Goal: Transaction & Acquisition: Book appointment/travel/reservation

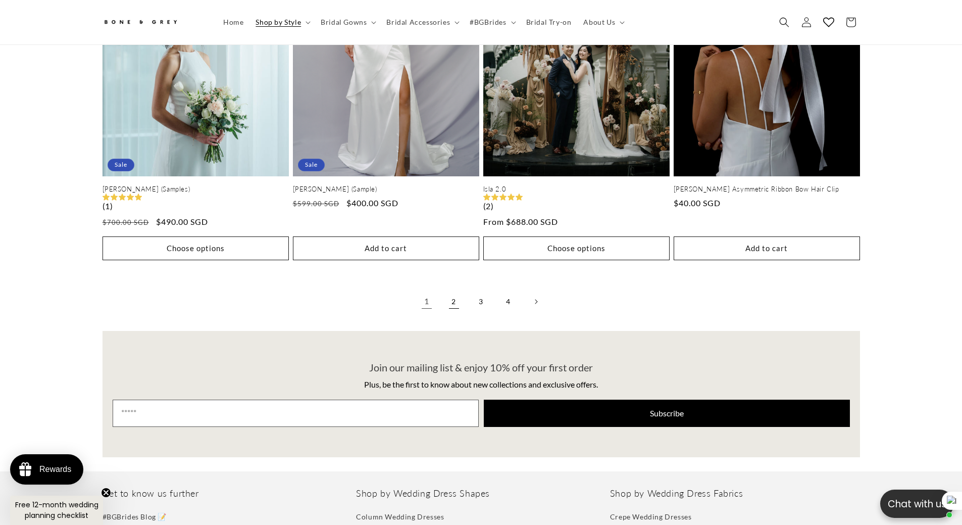
click at [456, 292] on link "2" at bounding box center [454, 301] width 22 height 22
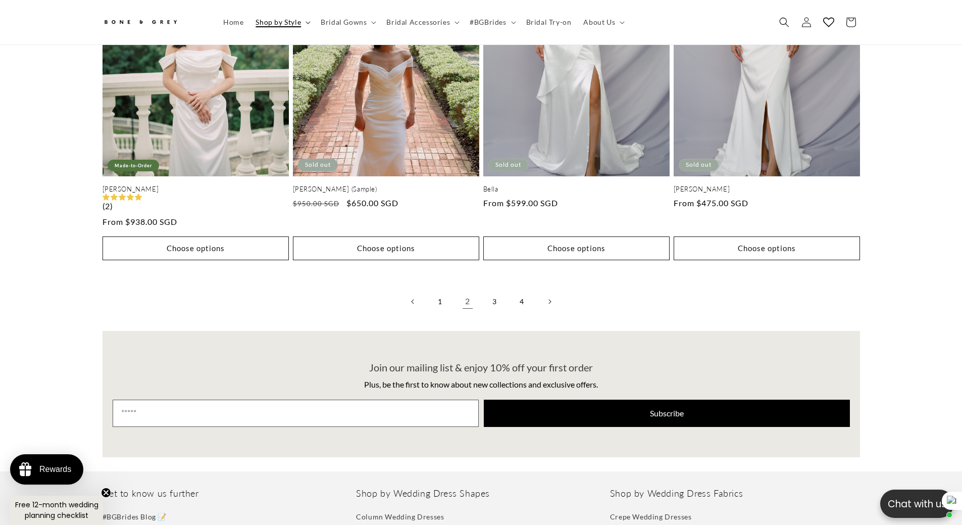
click at [291, 25] on span "Shop by Style" at bounding box center [278, 22] width 45 height 9
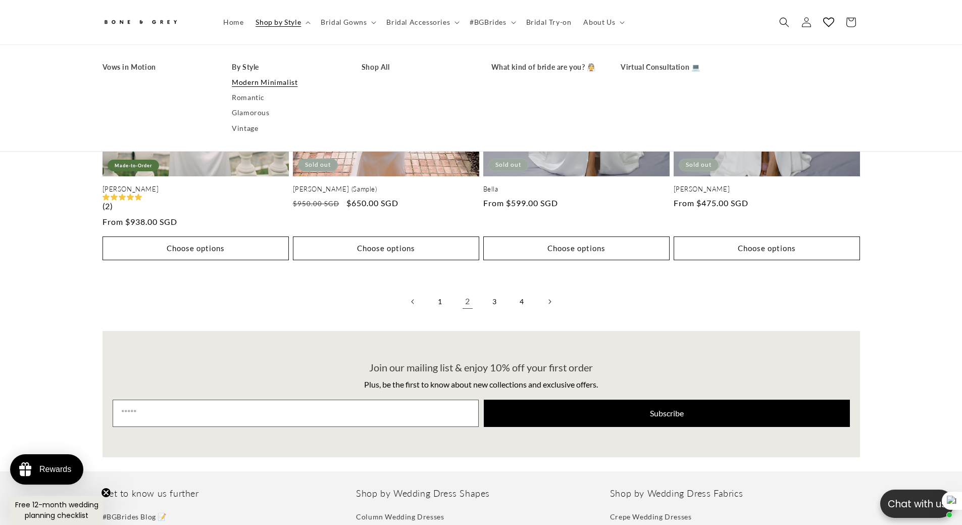
scroll to position [0, 278]
click at [255, 95] on link "Romantic" at bounding box center [287, 97] width 110 height 15
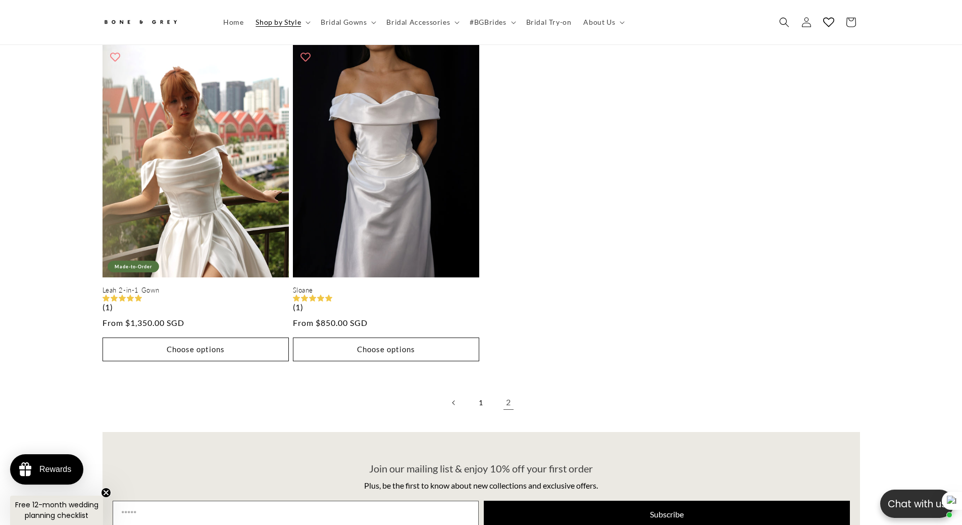
drag, startPoint x: 479, startPoint y: 389, endPoint x: 440, endPoint y: 387, distance: 39.5
click at [479, 392] on link "1" at bounding box center [481, 403] width 22 height 22
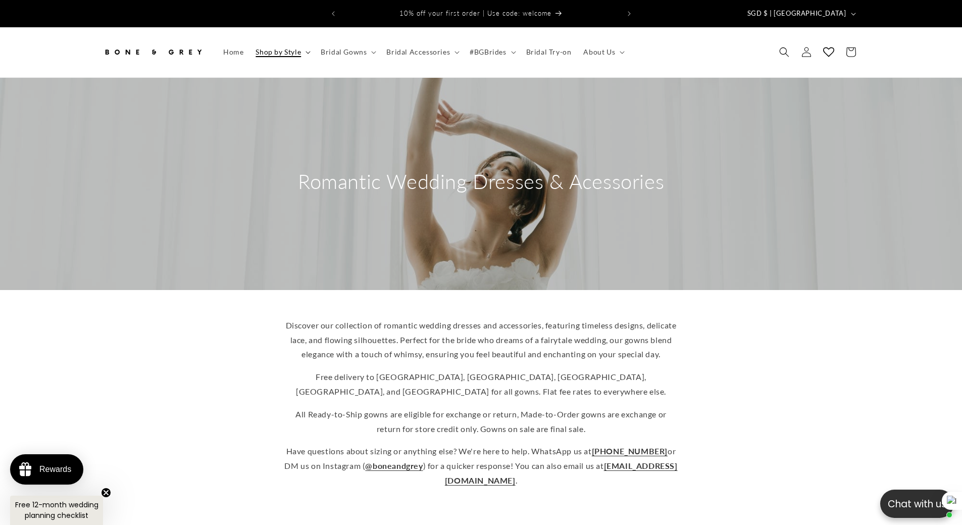
click at [260, 41] on summary "Shop by Style" at bounding box center [282, 51] width 65 height 21
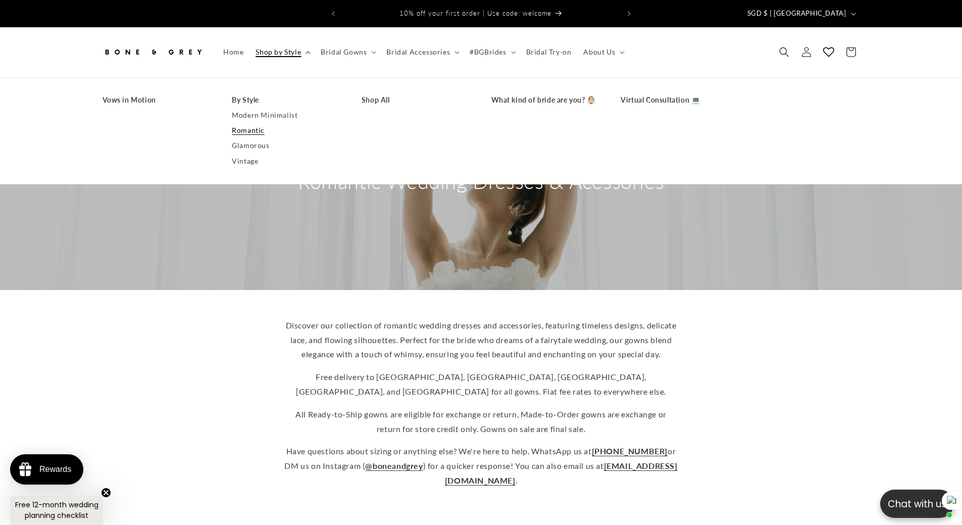
click at [273, 47] on span "Shop by Style" at bounding box center [278, 51] width 45 height 9
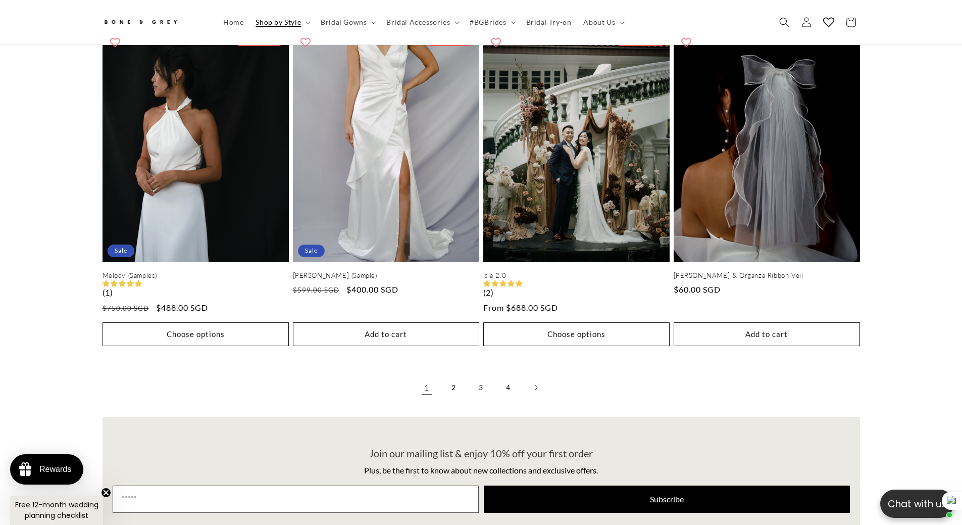
scroll to position [0, 556]
click at [452, 392] on link "2" at bounding box center [454, 387] width 22 height 22
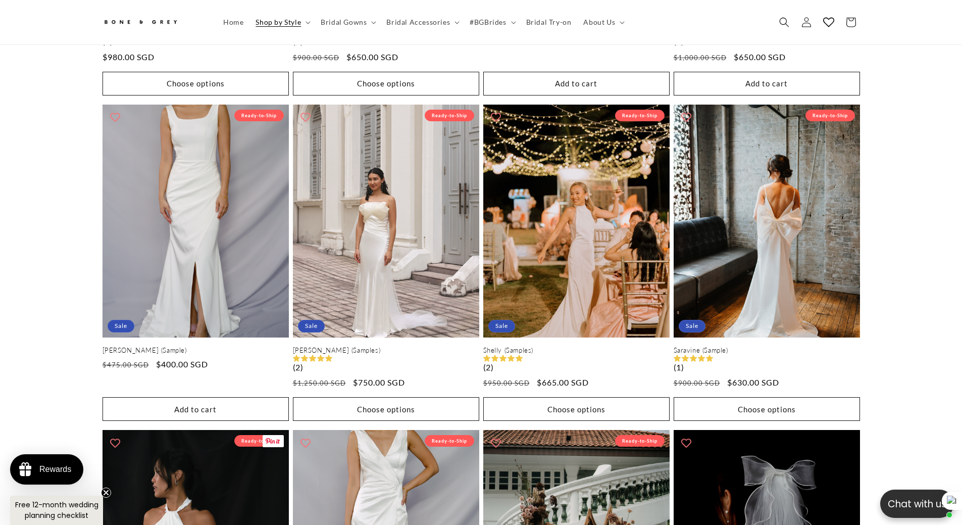
scroll to position [1612, 0]
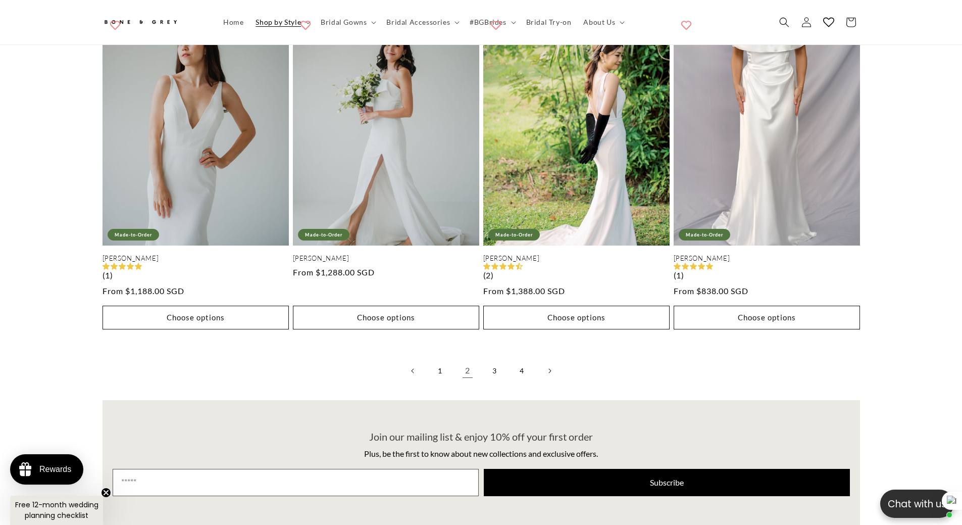
scroll to position [2167, 0]
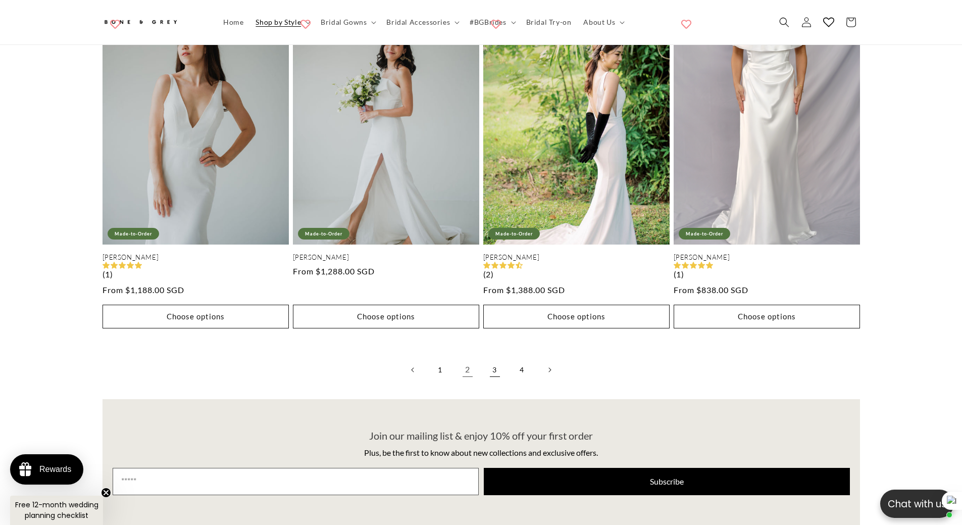
click at [496, 376] on link "3" at bounding box center [495, 370] width 22 height 22
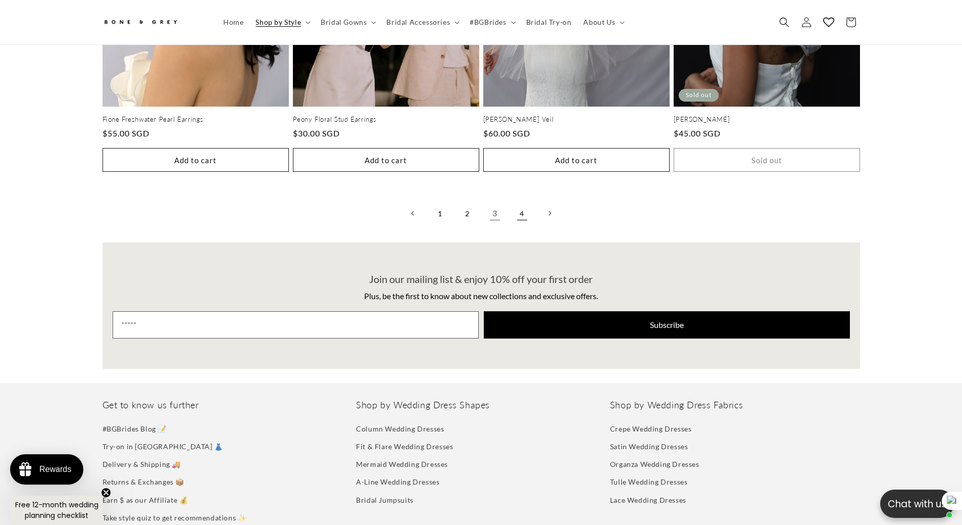
click at [525, 224] on link "4" at bounding box center [522, 213] width 22 height 22
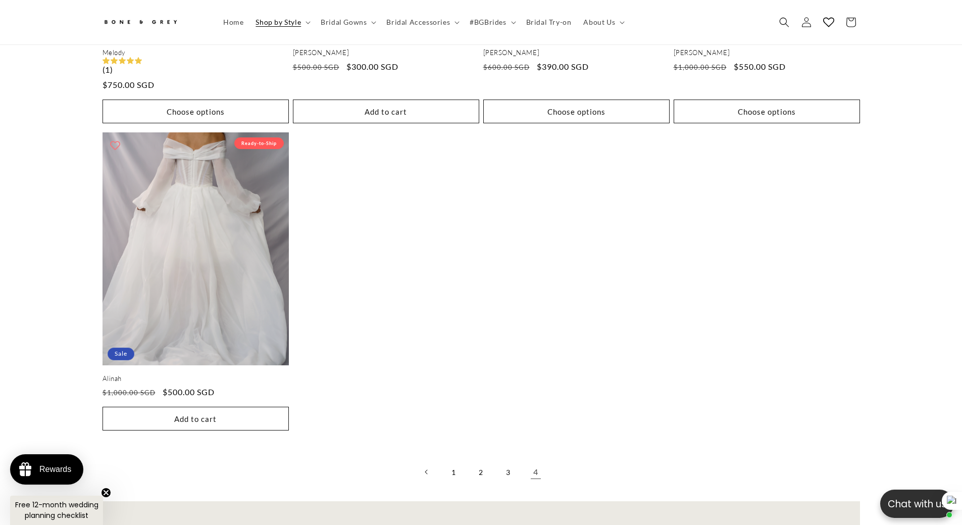
scroll to position [1459, 0]
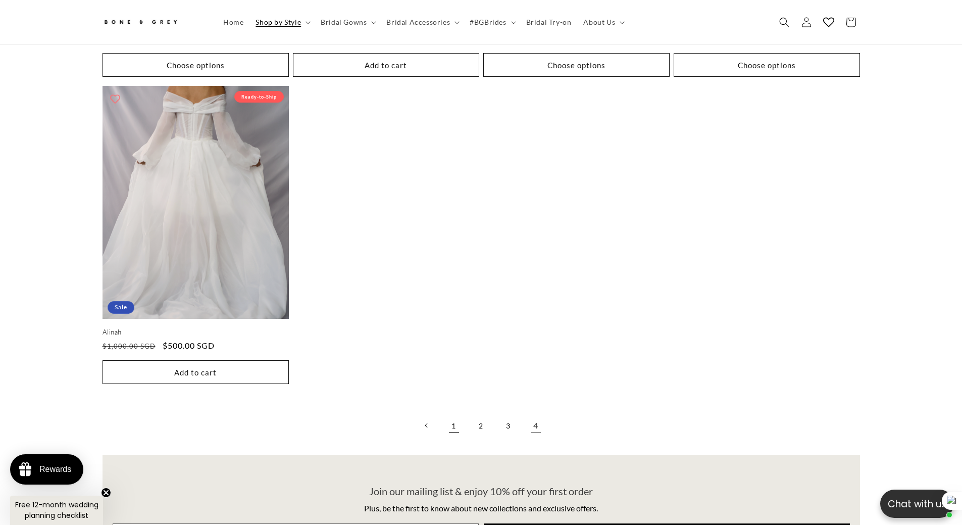
click at [447, 433] on link "1" at bounding box center [454, 425] width 22 height 22
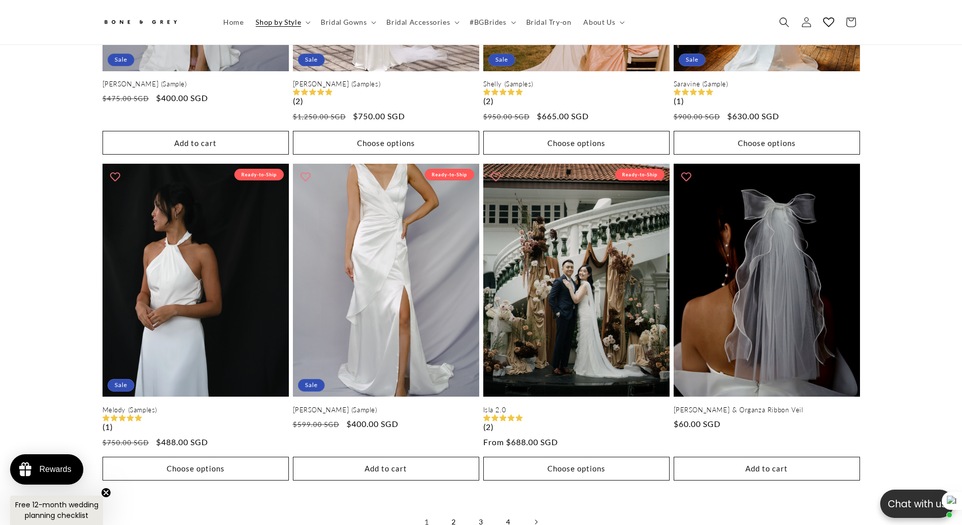
scroll to position [2470, 0]
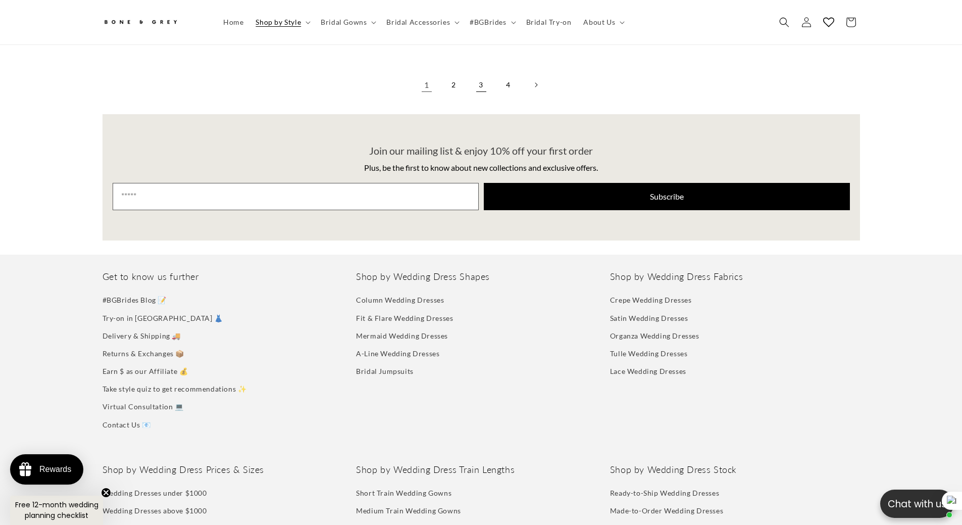
click at [486, 88] on link "3" at bounding box center [481, 85] width 22 height 22
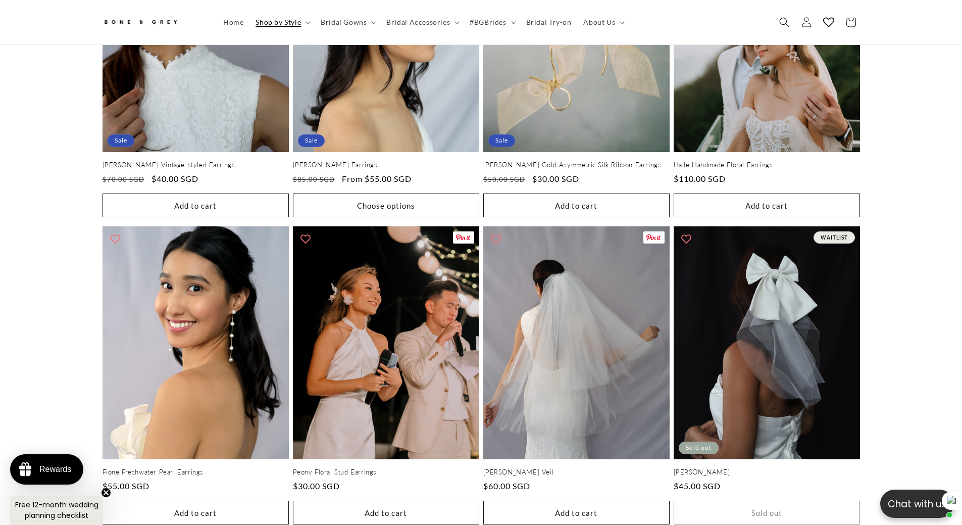
scroll to position [2218, 0]
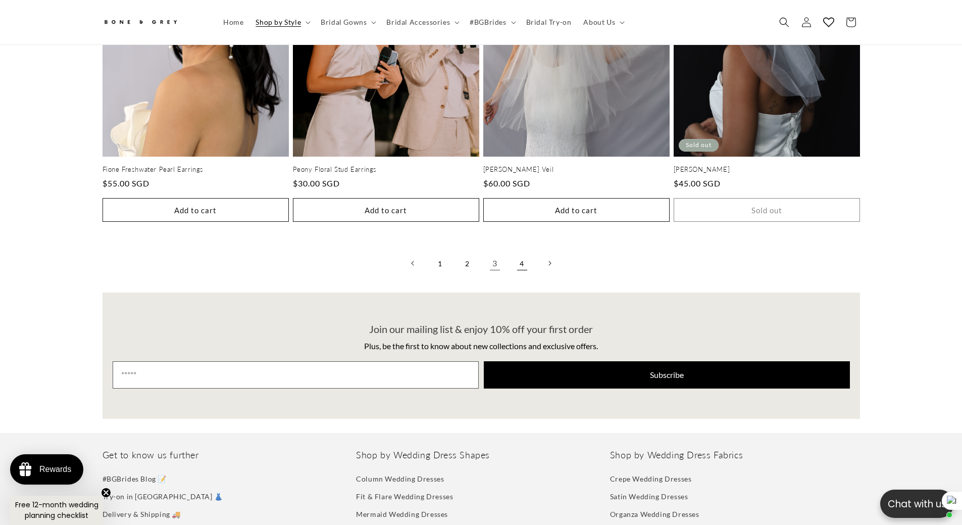
click at [529, 272] on link "4" at bounding box center [522, 263] width 22 height 22
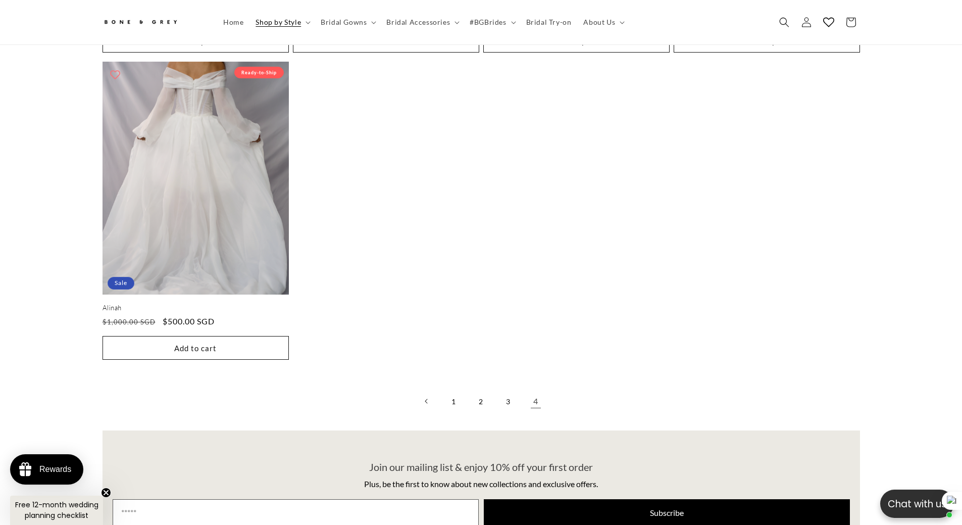
scroll to position [1611, 0]
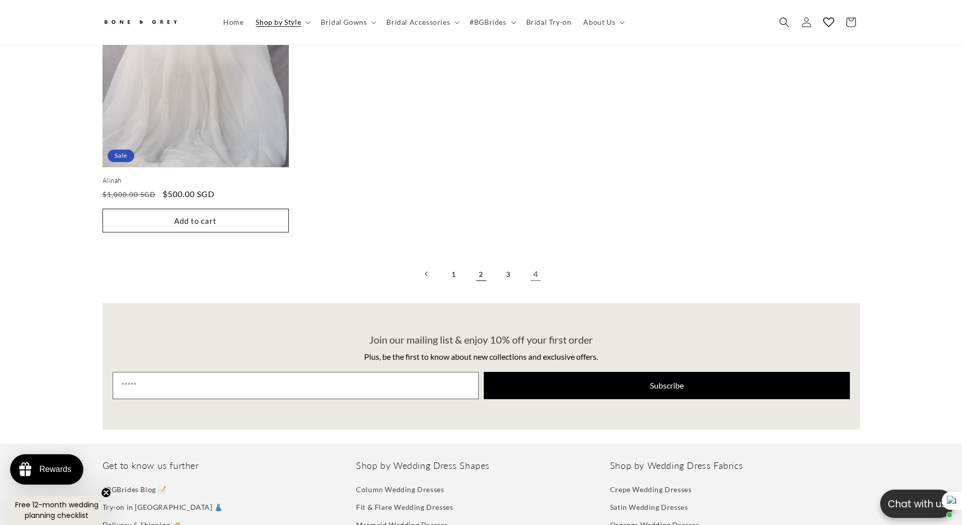
click at [480, 285] on link "2" at bounding box center [481, 274] width 22 height 22
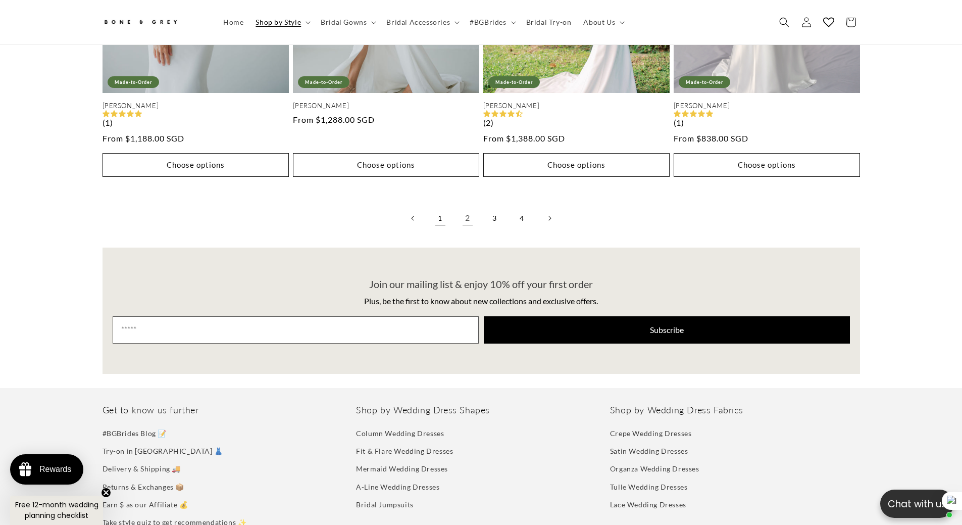
scroll to position [0, 278]
click at [443, 227] on link "1" at bounding box center [440, 218] width 22 height 22
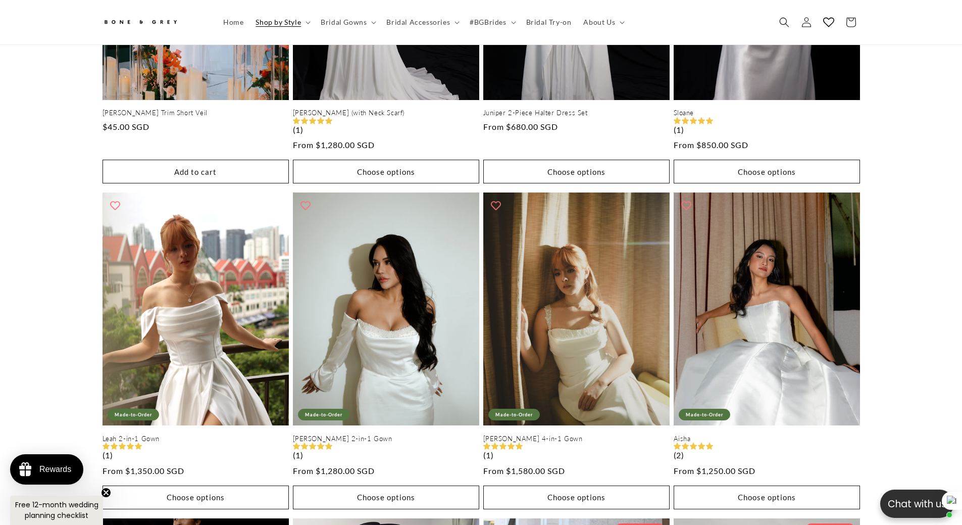
scroll to position [348, 0]
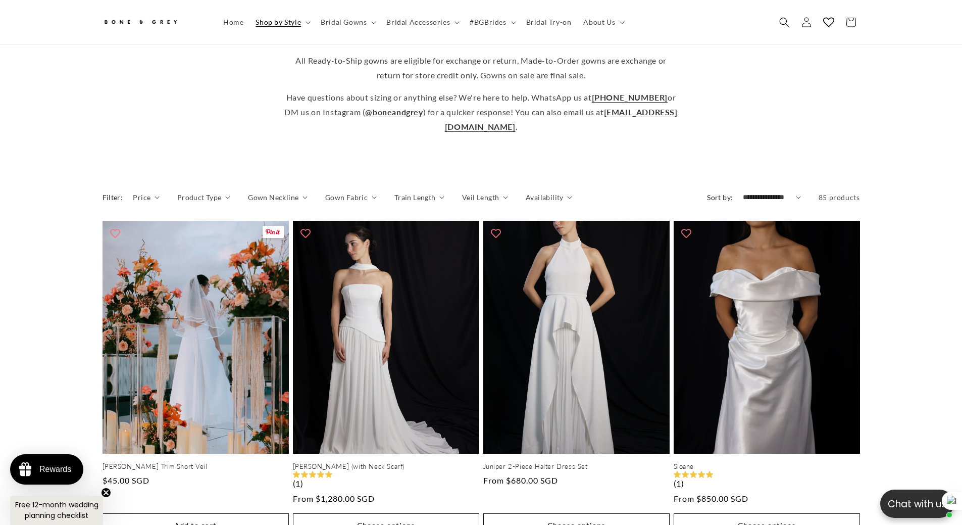
click at [186, 210] on details "Product Type 0 selected Reset Product Type A-Line (9) A-Line (9 products) Earri…" at bounding box center [203, 201] width 53 height 18
click at [181, 203] on span "Product Type" at bounding box center [199, 197] width 44 height 11
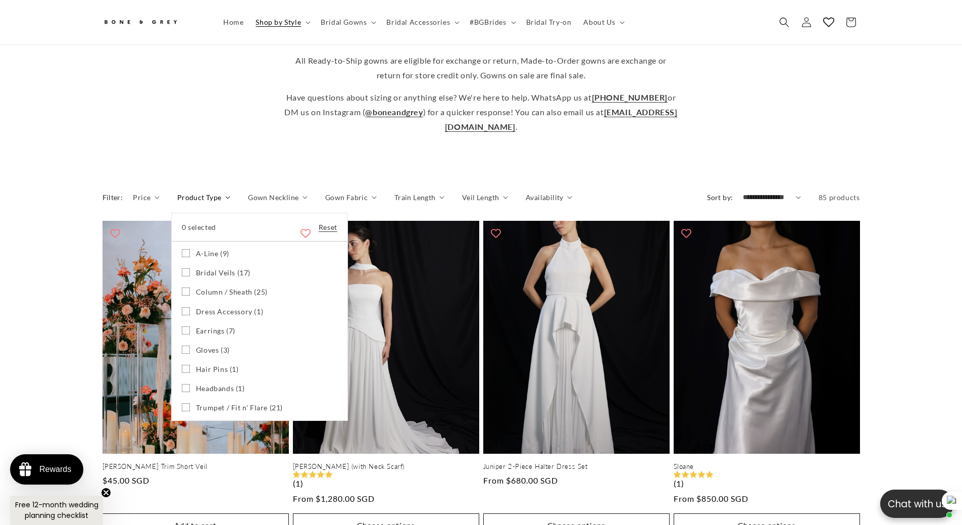
click at [207, 277] on span "Bridal Veils (17)" at bounding box center [223, 272] width 55 height 9
click at [177, 203] on summary "Product Type" at bounding box center [203, 197] width 53 height 11
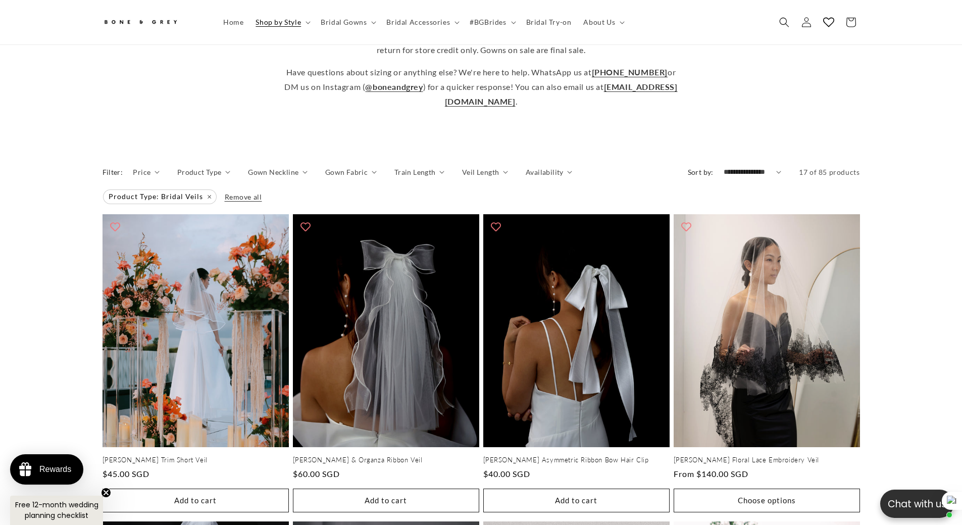
scroll to position [348, 0]
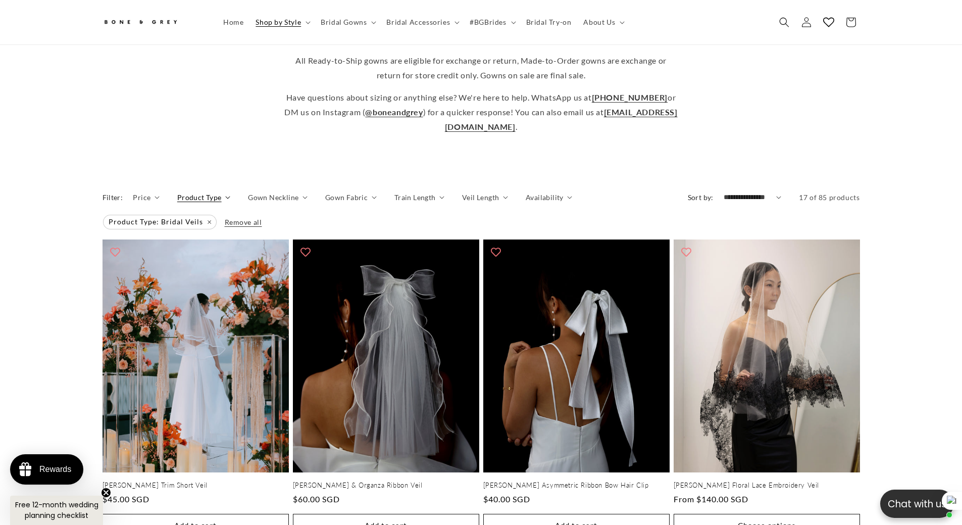
click at [212, 203] on span "Product Type" at bounding box center [199, 197] width 44 height 11
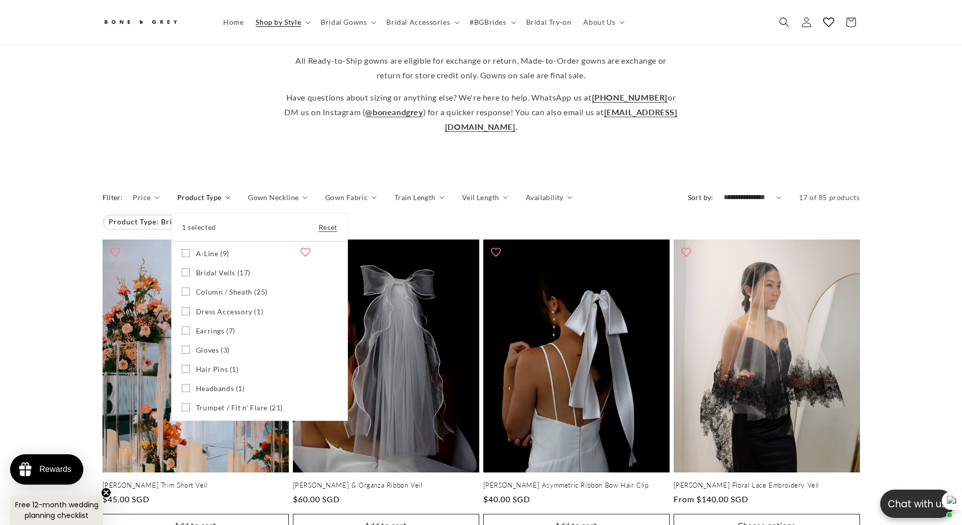
click at [197, 277] on span "Bridal Veils (17)" at bounding box center [223, 272] width 55 height 9
click at [198, 258] on span "A-Line (9)" at bounding box center [212, 253] width 33 height 9
click at [202, 297] on span "Column / Sheath (25)" at bounding box center [232, 291] width 72 height 9
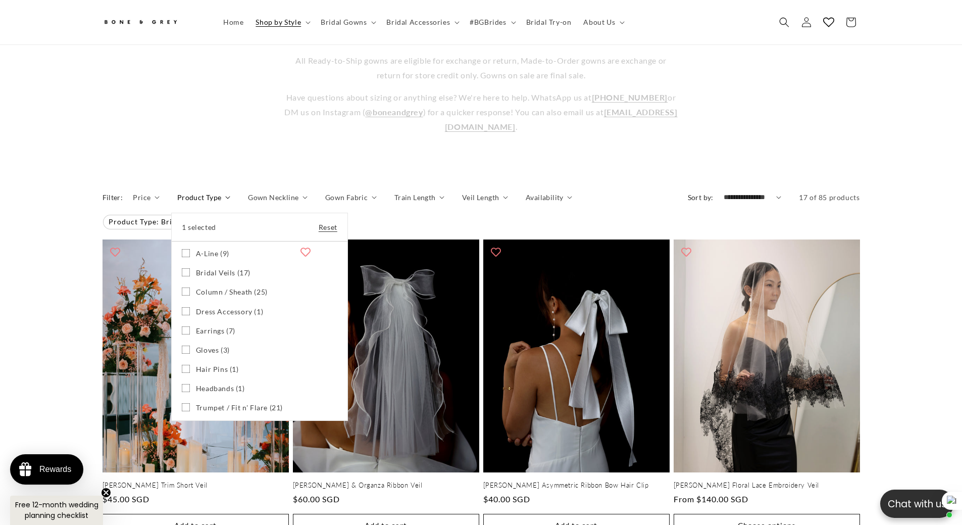
click at [217, 412] on span "Trumpet / Fit n' Flare (21)" at bounding box center [239, 407] width 87 height 9
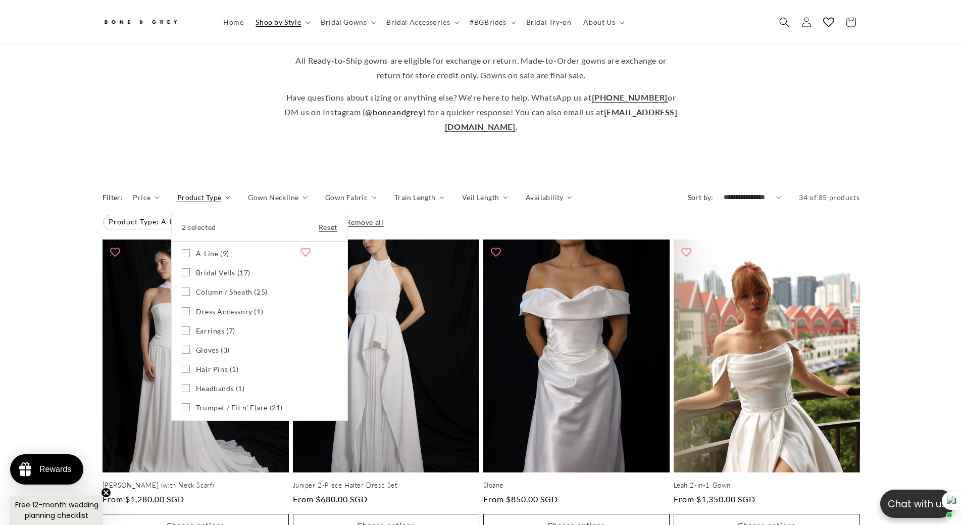
click at [177, 203] on summary "Product Type" at bounding box center [203, 197] width 53 height 11
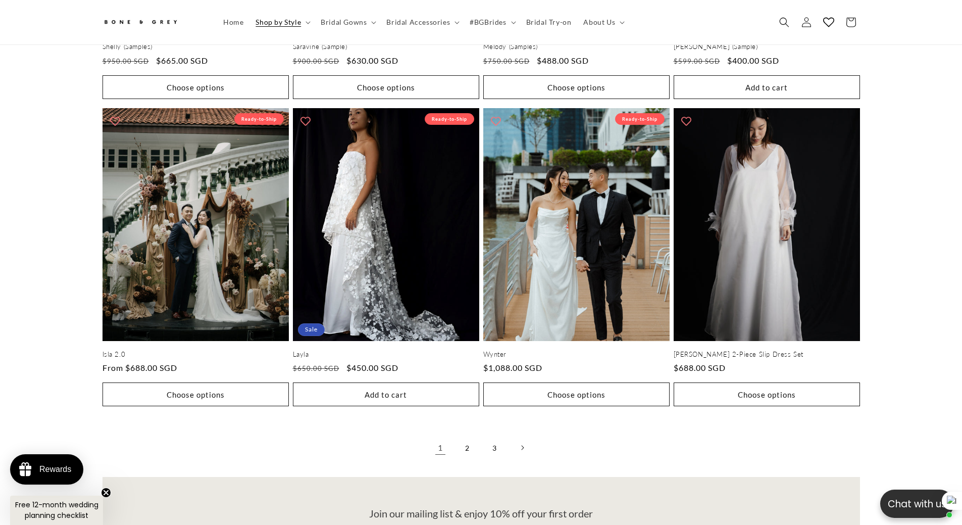
scroll to position [0, 556]
drag, startPoint x: 464, startPoint y: 458, endPoint x: 448, endPoint y: 457, distance: 16.7
click at [464, 458] on link "2" at bounding box center [468, 447] width 22 height 22
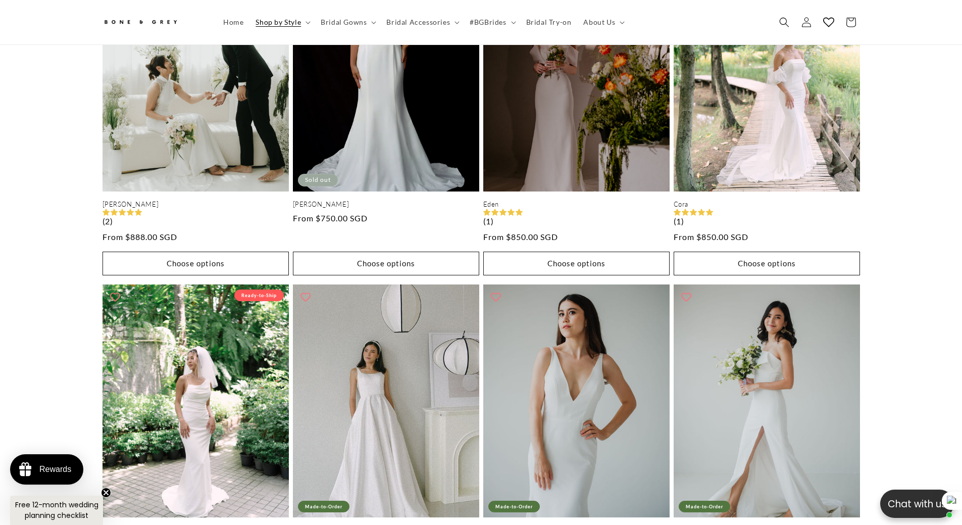
scroll to position [601, 0]
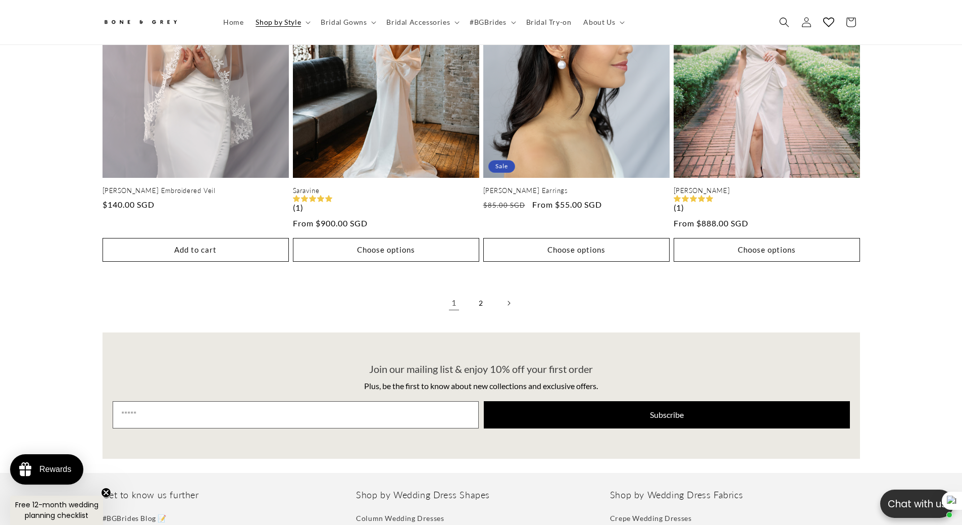
scroll to position [2268, 0]
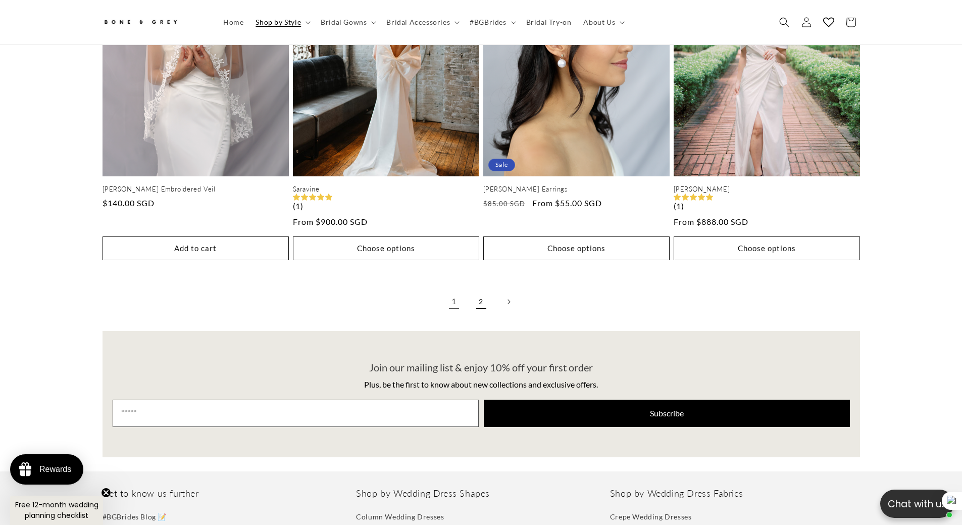
click at [490, 291] on link "2" at bounding box center [481, 301] width 22 height 22
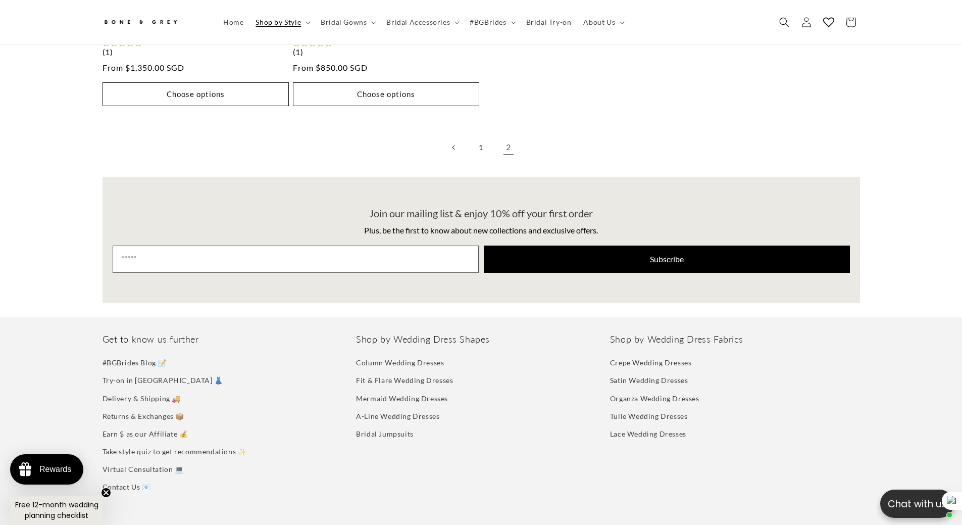
scroll to position [2411, 0]
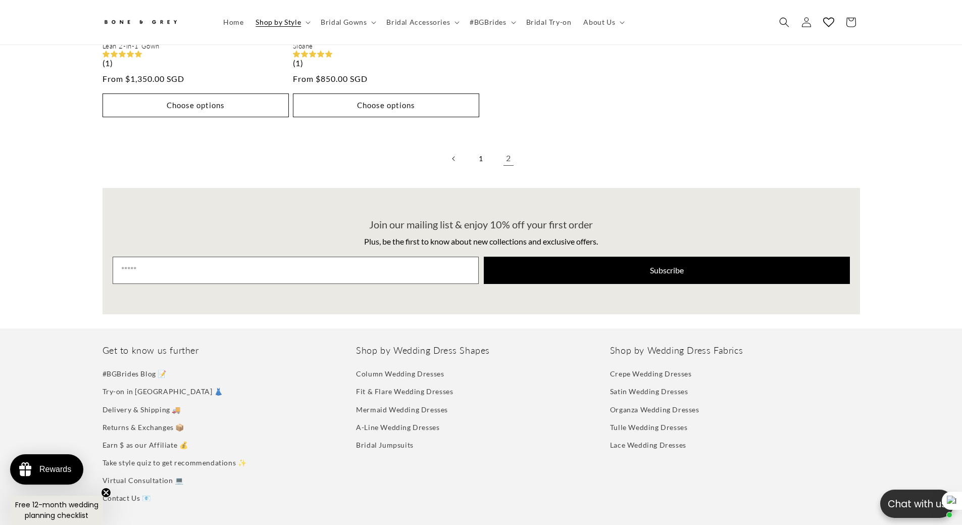
drag, startPoint x: 478, startPoint y: 151, endPoint x: 418, endPoint y: 177, distance: 65.6
click at [478, 151] on link "1" at bounding box center [481, 159] width 22 height 22
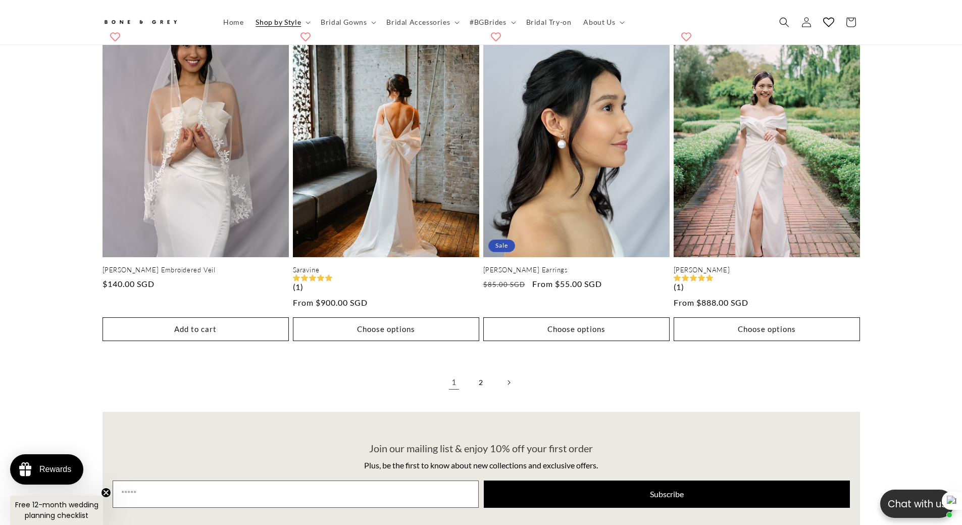
scroll to position [2167, 0]
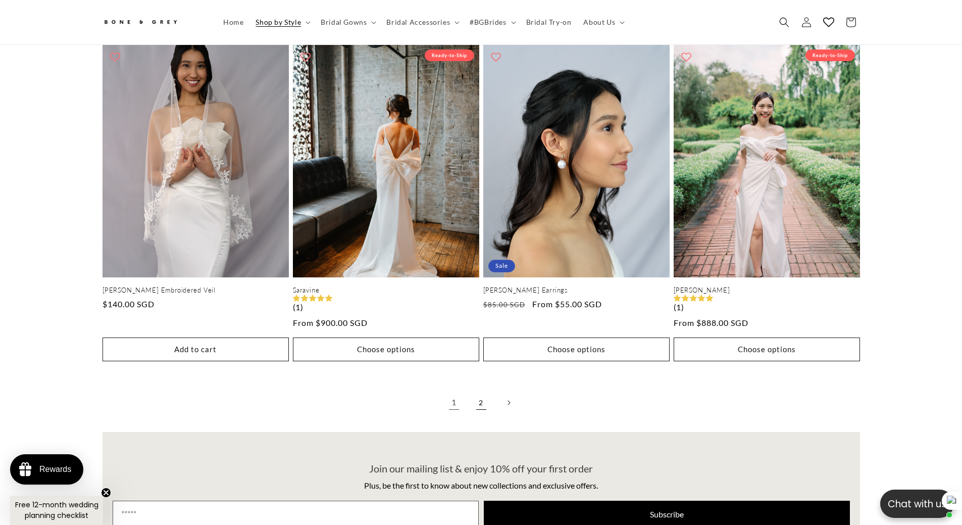
click at [485, 396] on link "2" at bounding box center [481, 403] width 22 height 22
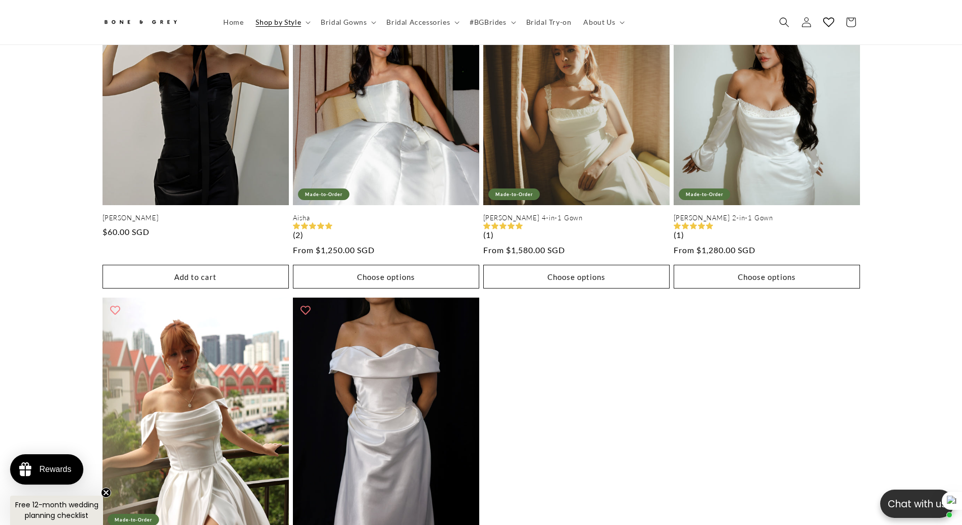
scroll to position [0, 278]
click at [266, 23] on span "Shop by Style" at bounding box center [278, 22] width 45 height 9
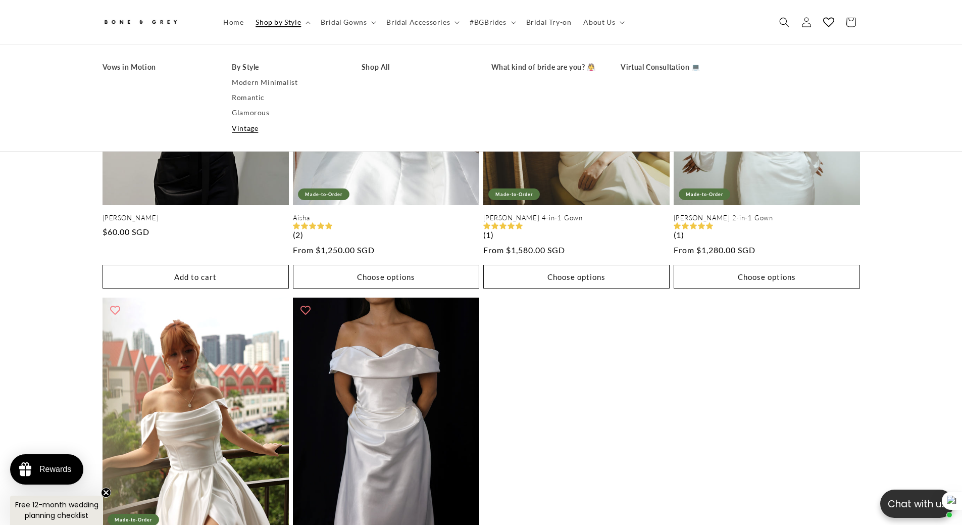
scroll to position [0, 556]
click at [246, 82] on link "Modern Minimalist" at bounding box center [287, 82] width 110 height 15
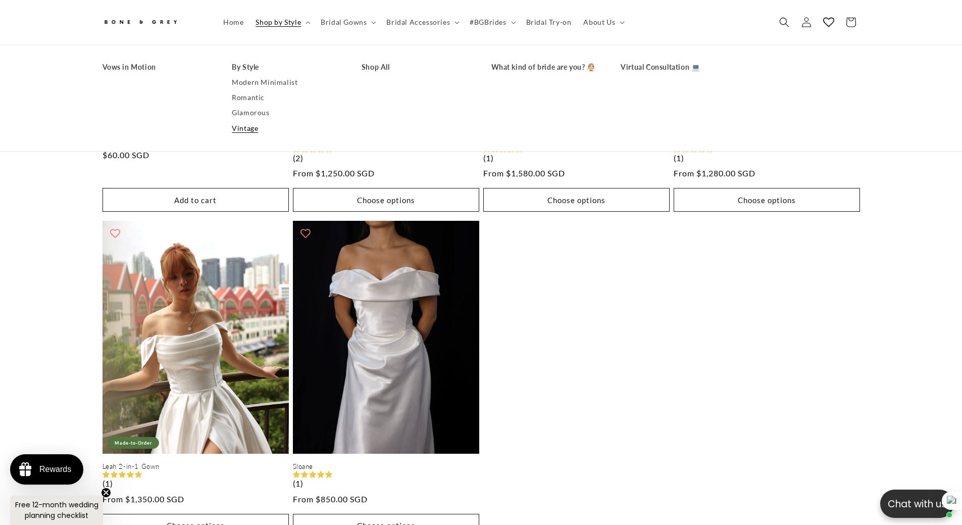
scroll to position [2065, 0]
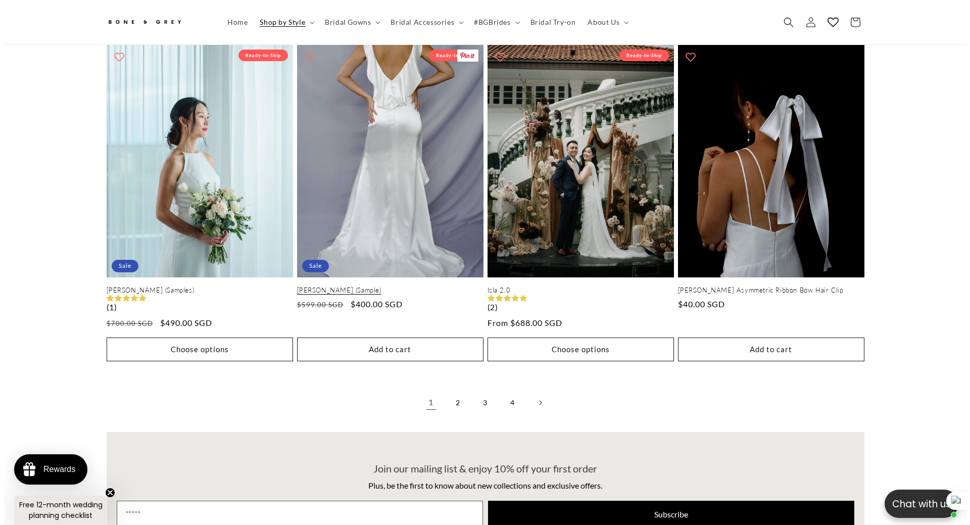
scroll to position [1813, 0]
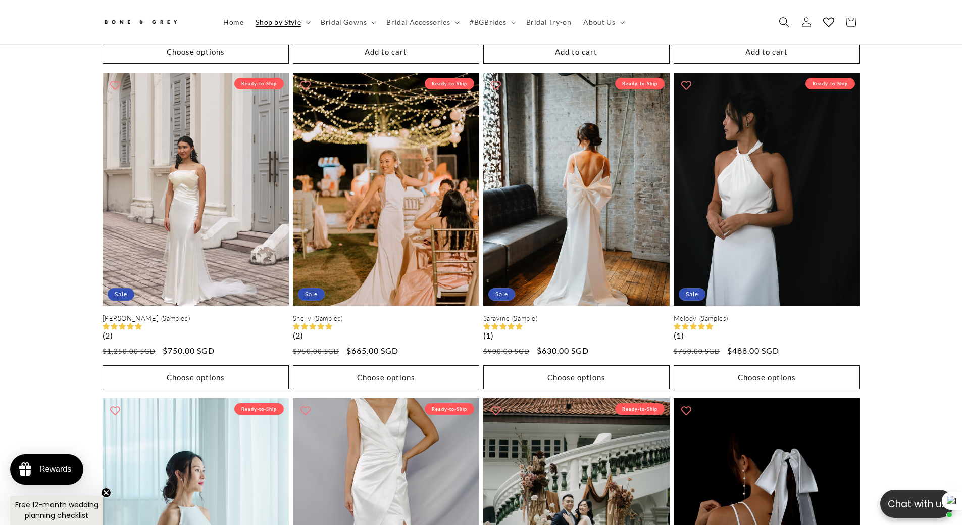
click at [778, 22] on span "Search" at bounding box center [784, 22] width 22 height 22
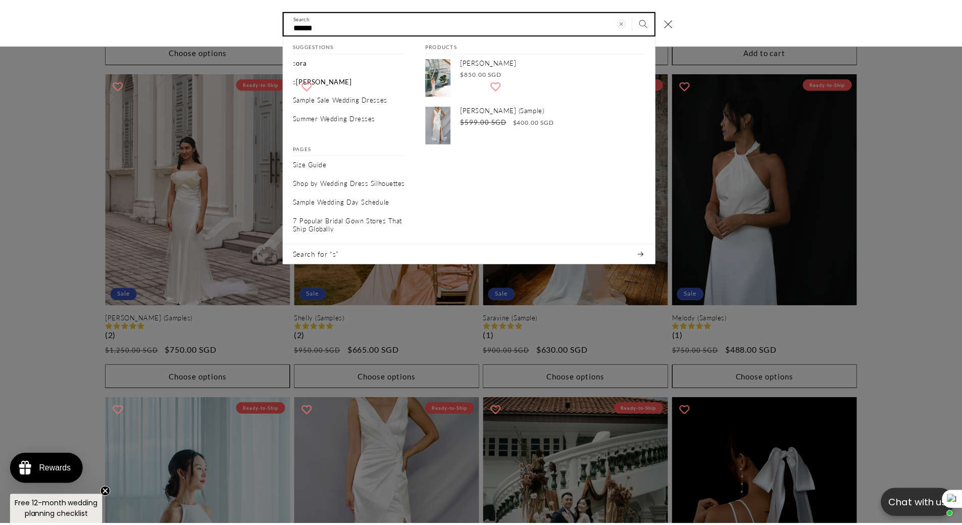
scroll to position [0, 0]
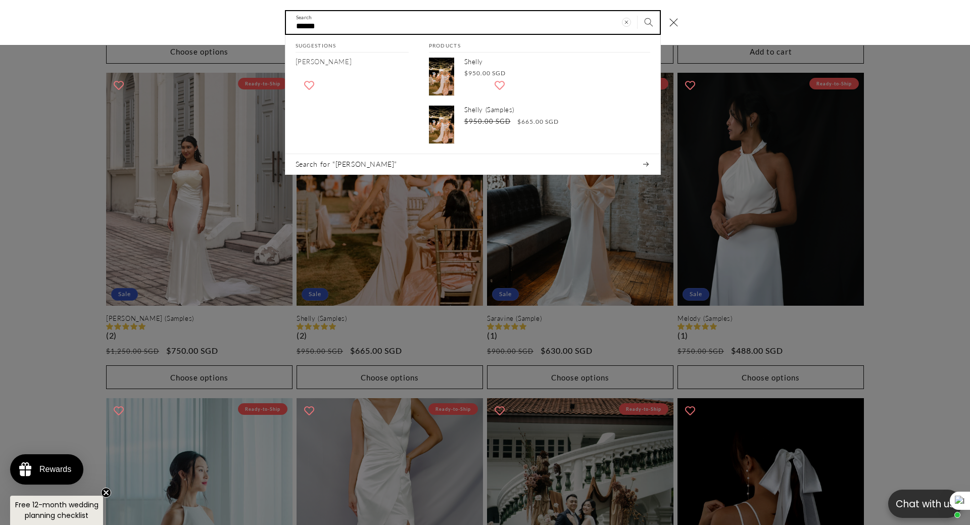
type input "******"
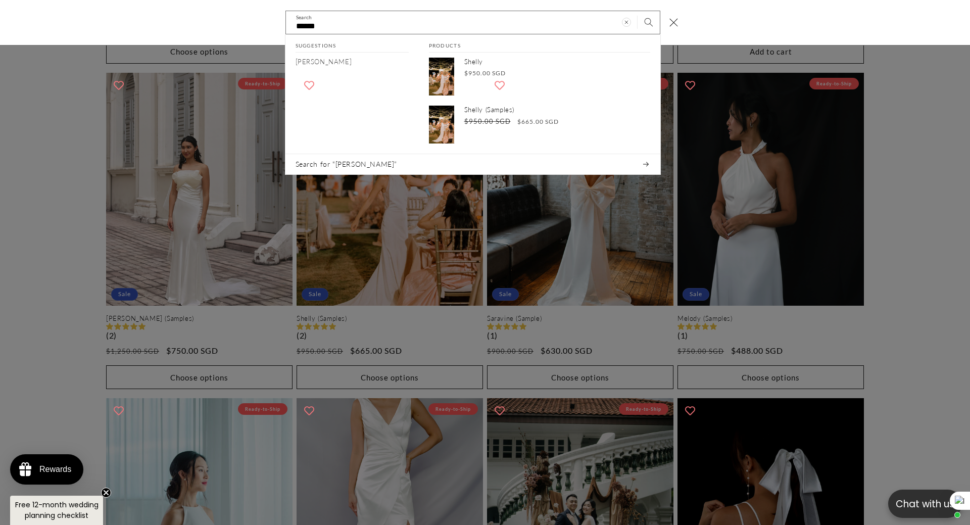
click at [0, 23] on div "Search" at bounding box center [0, 23] width 0 height 0
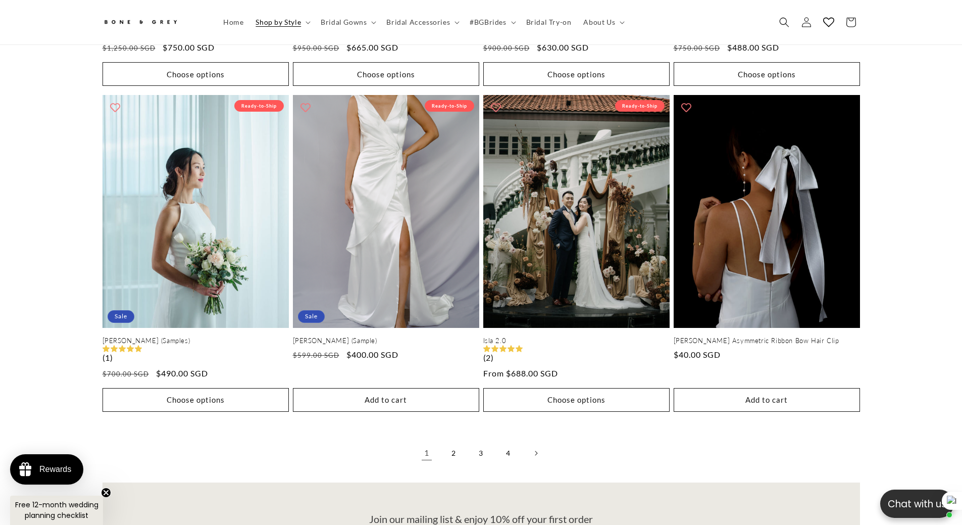
scroll to position [0, 278]
click at [449, 444] on link "2" at bounding box center [454, 453] width 22 height 22
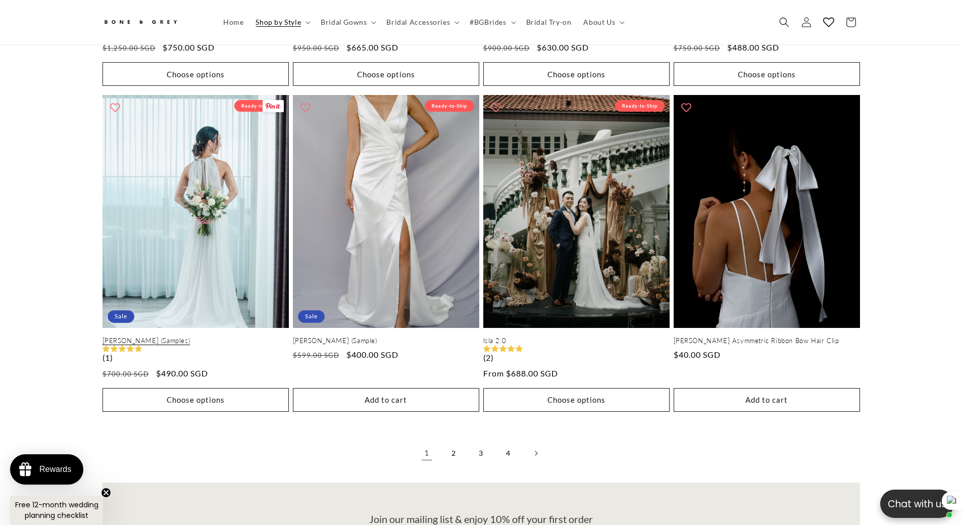
scroll to position [0, 556]
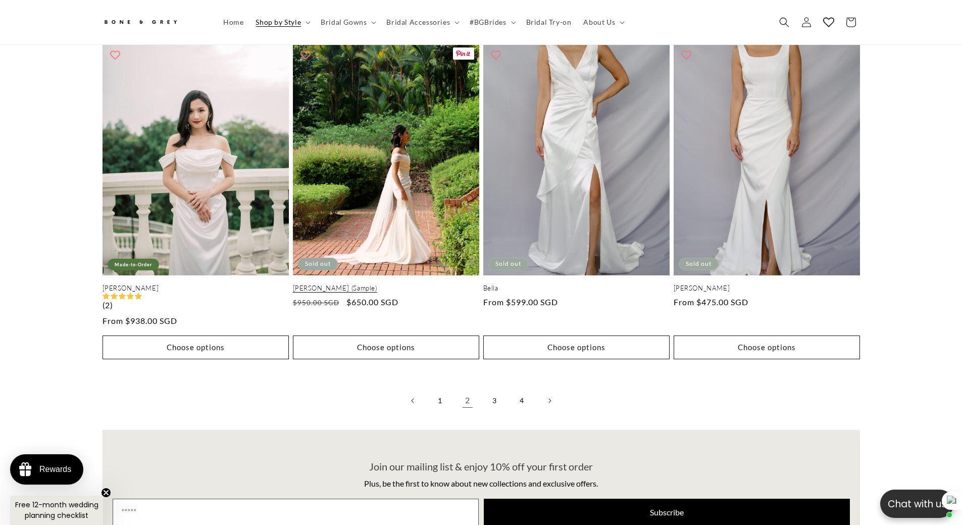
scroll to position [2167, 0]
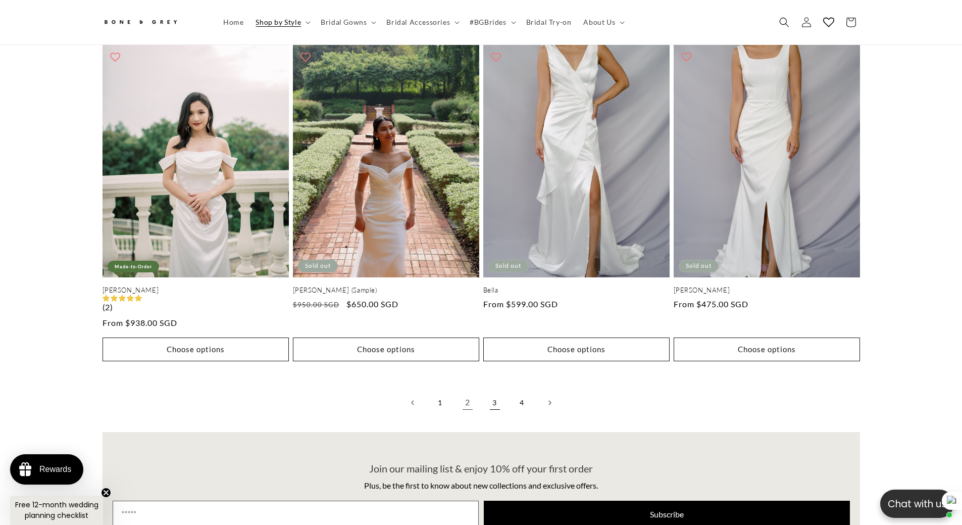
click at [498, 398] on link "3" at bounding box center [495, 403] width 22 height 22
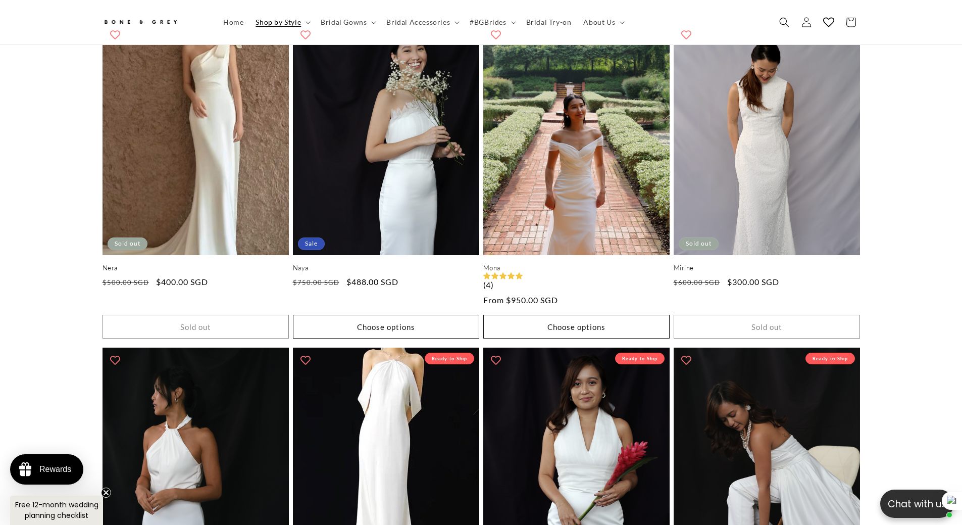
scroll to position [0, 556]
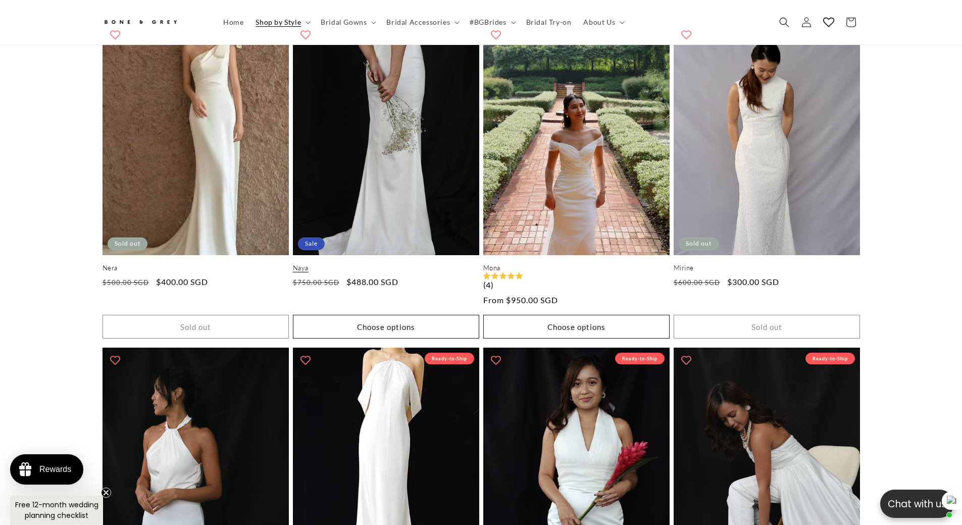
click at [416, 264] on link "Naya" at bounding box center [386, 268] width 186 height 9
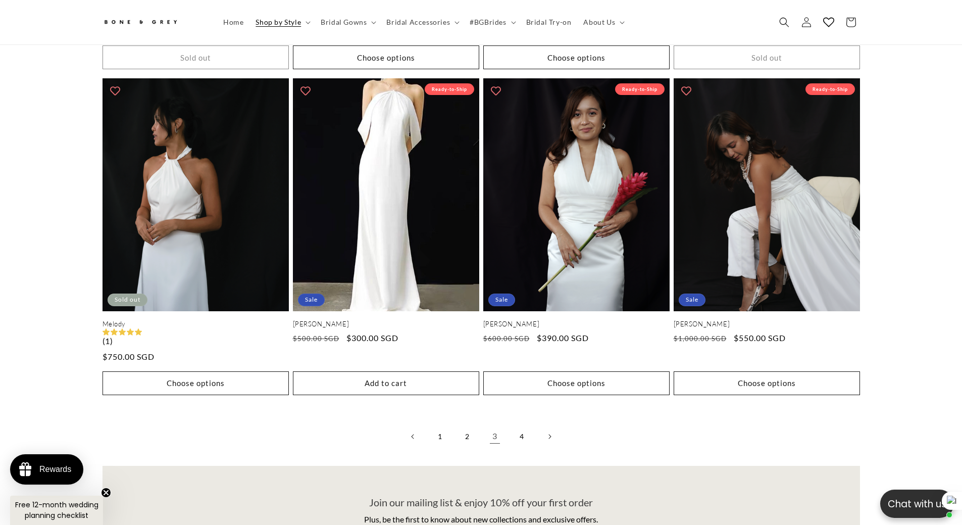
scroll to position [0, 278]
click at [437, 429] on link "1" at bounding box center [440, 436] width 22 height 22
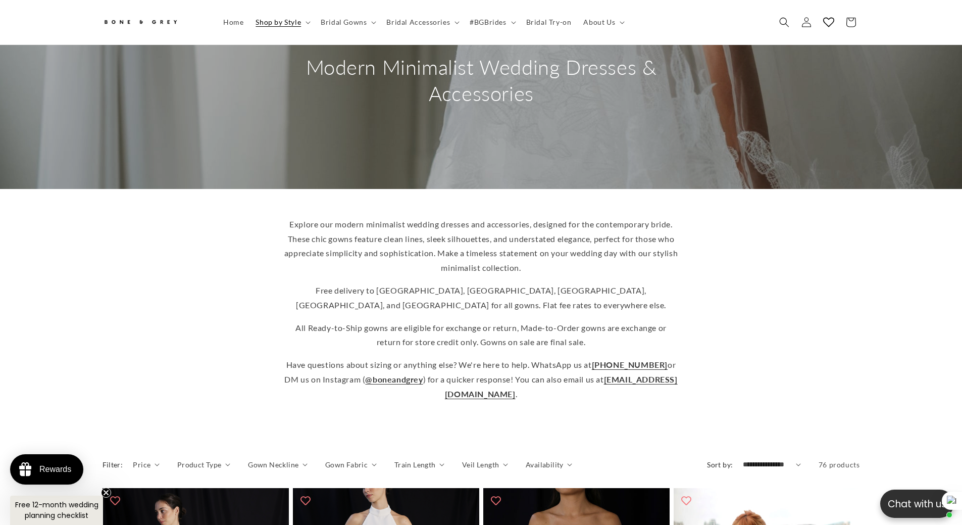
scroll to position [348, 0]
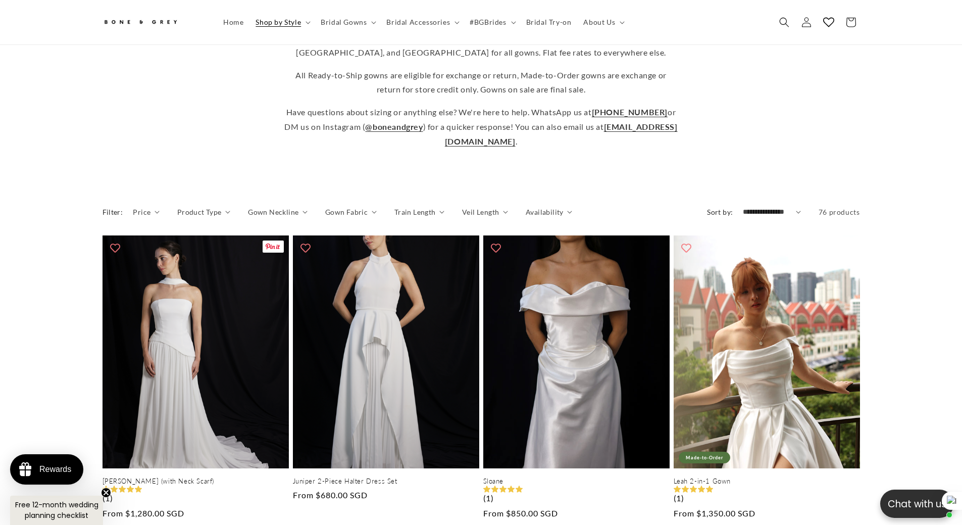
drag, startPoint x: 201, startPoint y: 205, endPoint x: 198, endPoint y: 292, distance: 88.0
click at [201, 207] on span "Product Type" at bounding box center [199, 212] width 44 height 11
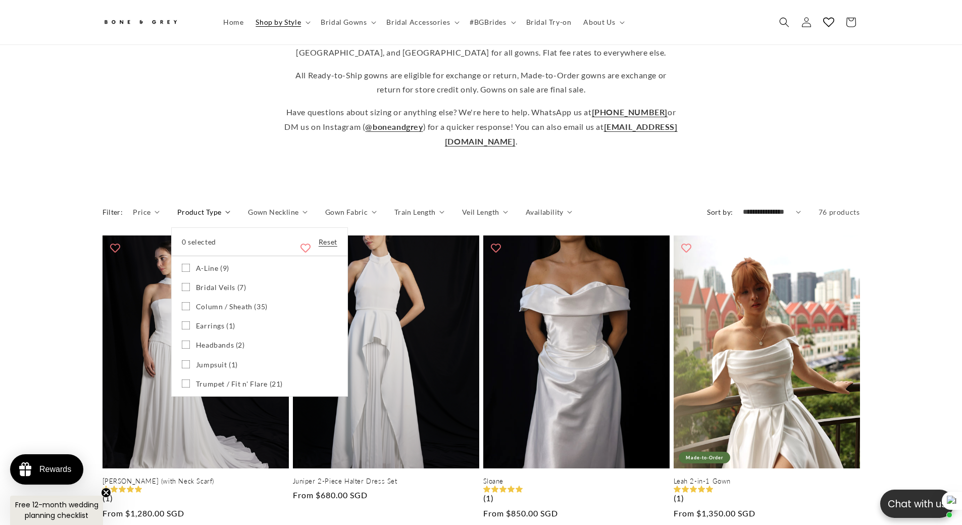
scroll to position [0, 278]
click at [212, 283] on span "Bridal Veils (7)" at bounding box center [221, 287] width 51 height 9
click at [177, 217] on summary "Product Type" at bounding box center [203, 212] width 53 height 11
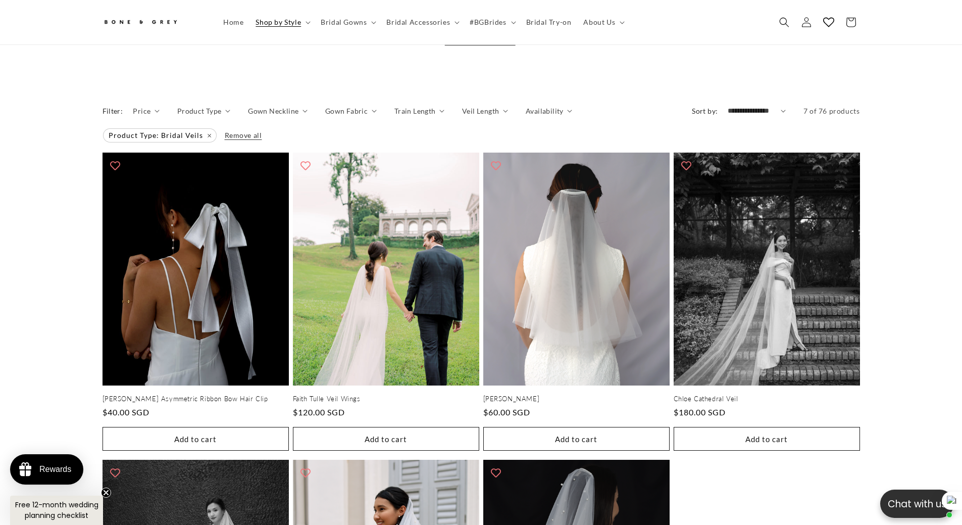
scroll to position [0, 278]
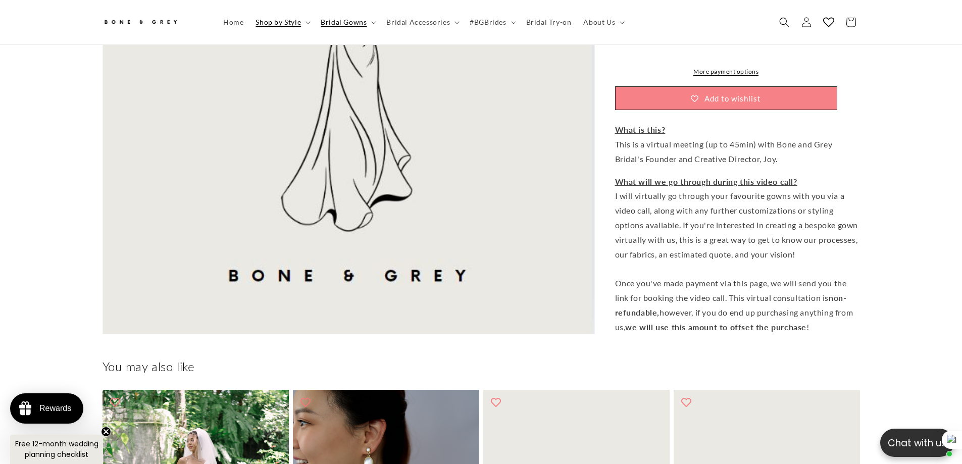
scroll to position [0, 556]
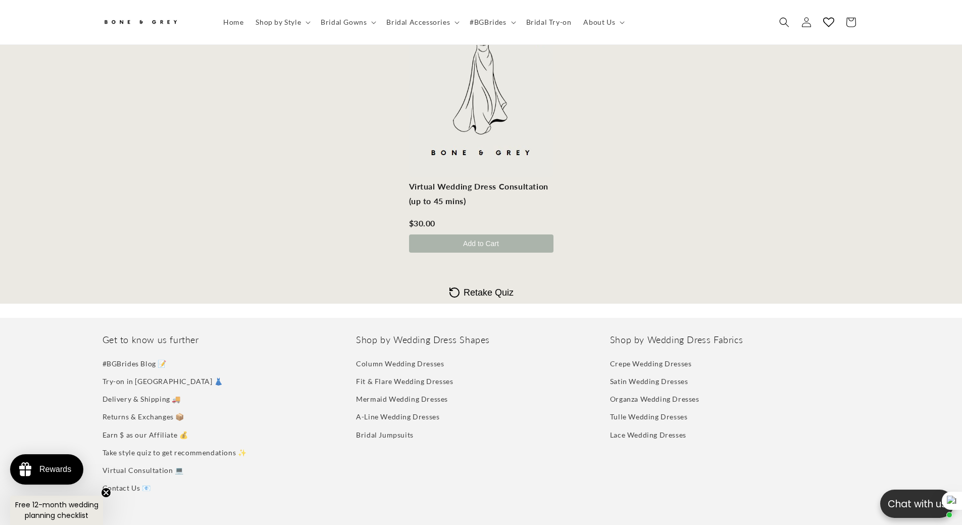
scroll to position [0, 556]
click at [473, 290] on span "Retake Quiz" at bounding box center [489, 292] width 50 height 11
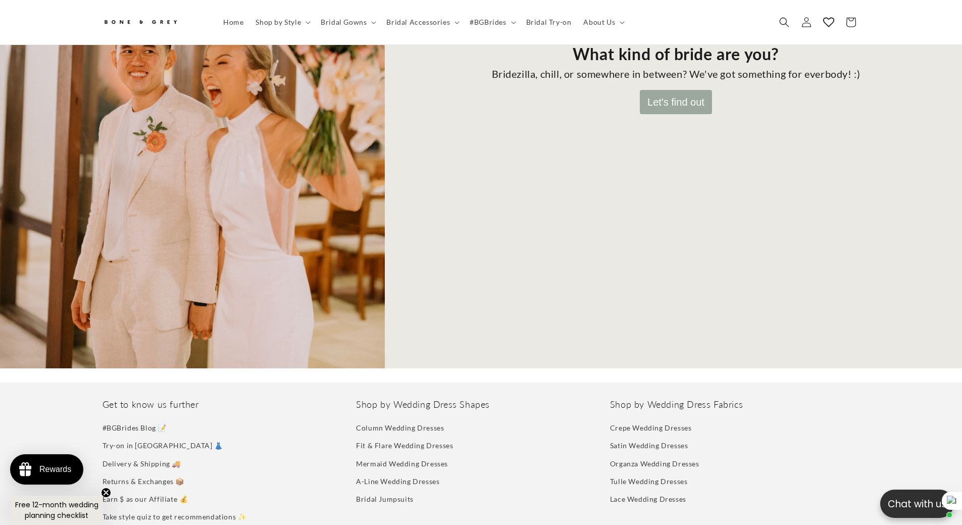
scroll to position [83, 0]
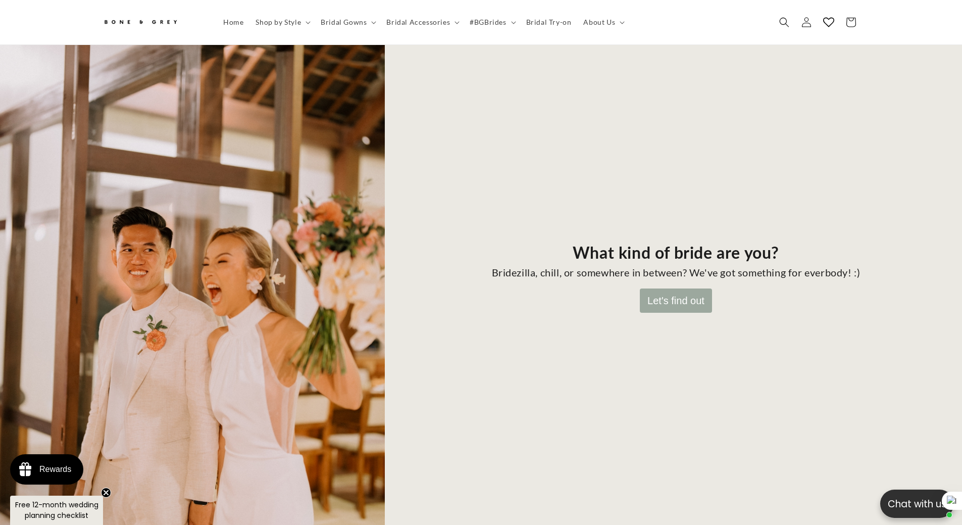
click at [684, 299] on button "Let's find out" at bounding box center [676, 300] width 72 height 24
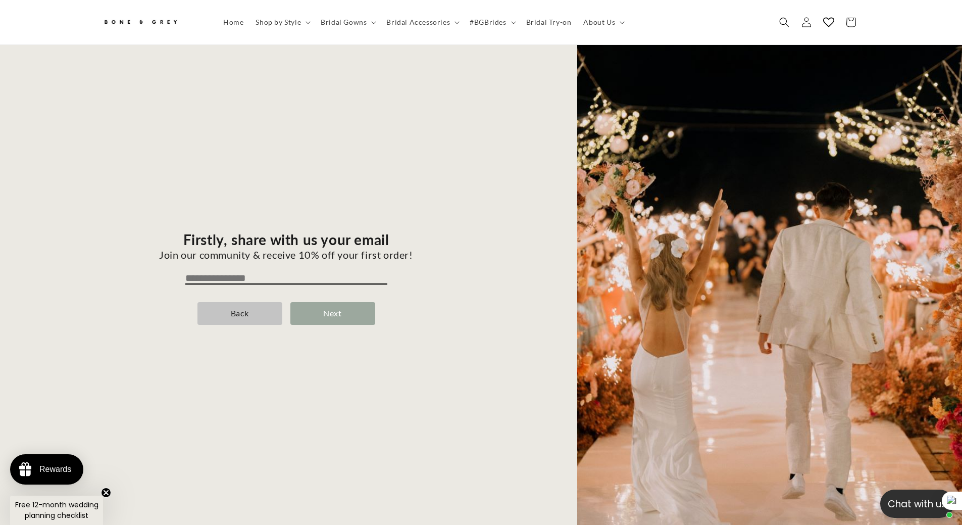
click at [218, 272] on input "email" at bounding box center [286, 278] width 202 height 12
type input "**********"
click at [325, 308] on div "Next" at bounding box center [332, 313] width 85 height 23
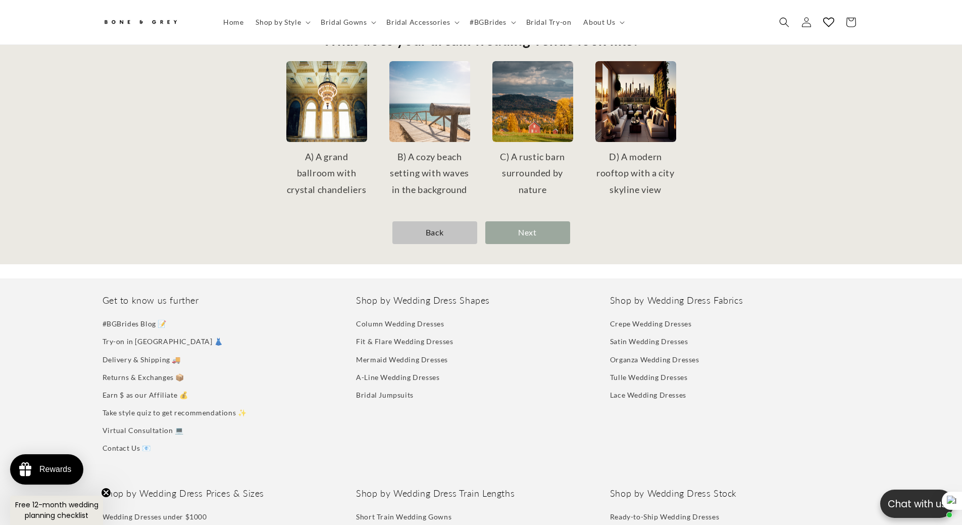
scroll to position [32, 0]
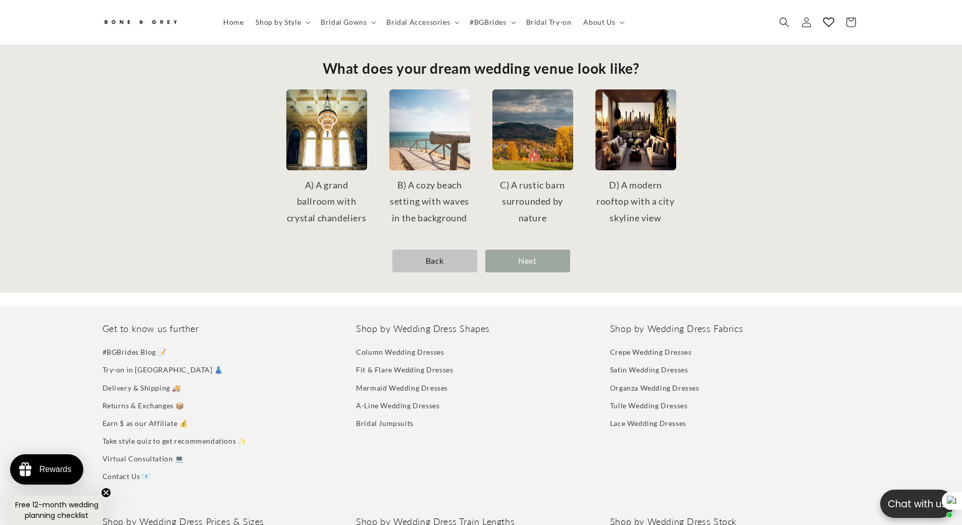
click at [534, 198] on div "C) A rustic barn surrounded by nature" at bounding box center [532, 201] width 91 height 57
click at [643, 149] on img at bounding box center [636, 129] width 81 height 81
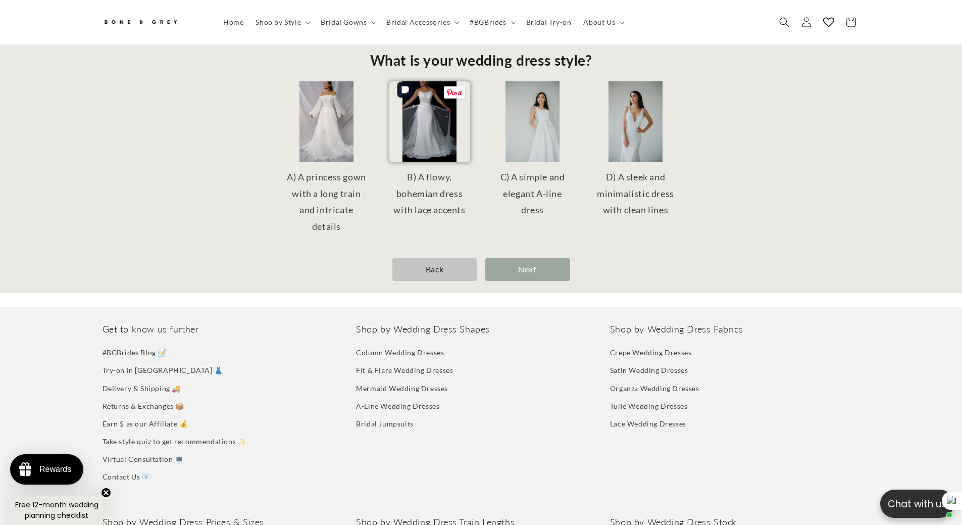
click at [435, 135] on img at bounding box center [429, 121] width 81 height 81
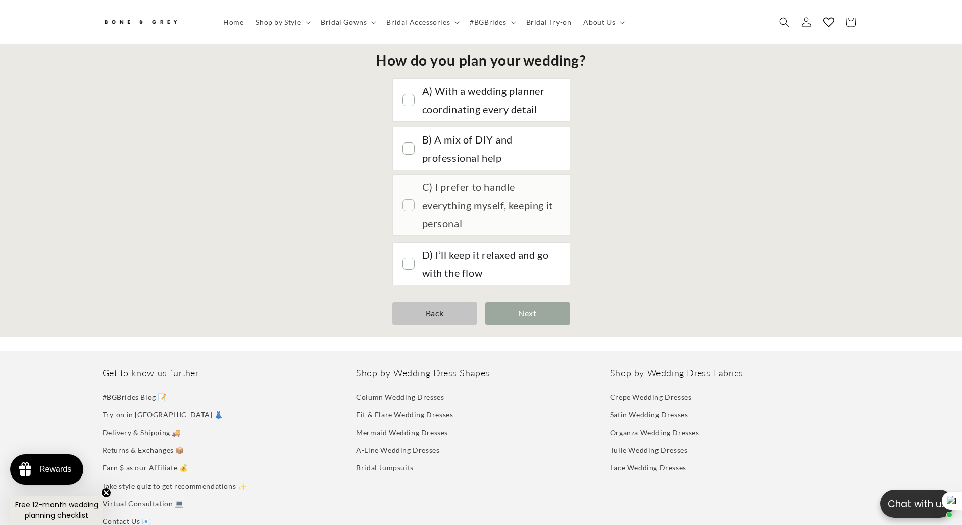
click at [503, 197] on div "C) I prefer to handle everything myself, keeping it personal" at bounding box center [490, 205] width 137 height 55
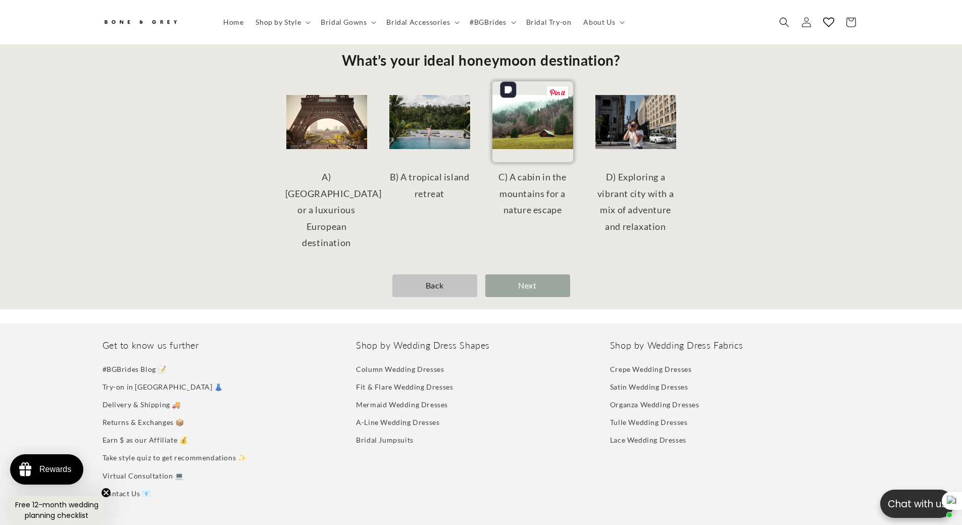
scroll to position [0, 556]
click at [510, 117] on img at bounding box center [533, 121] width 81 height 81
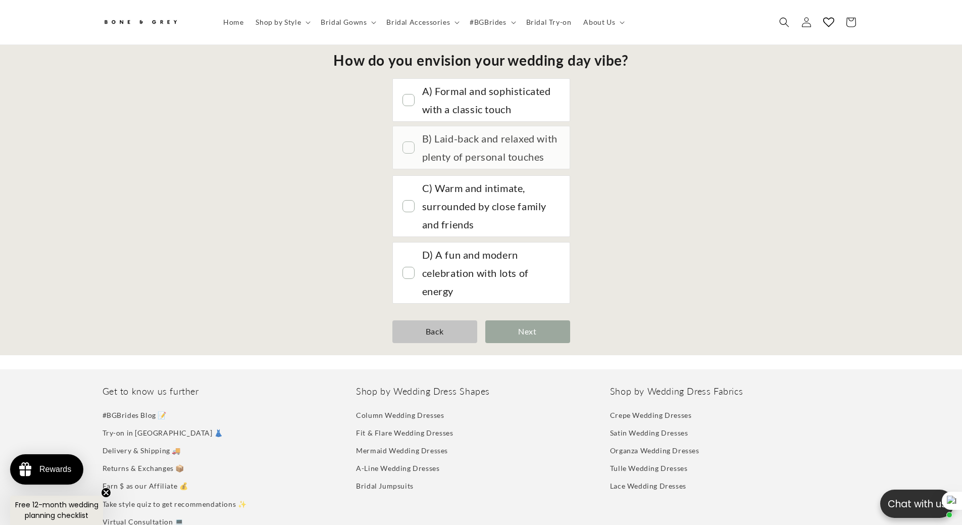
click at [512, 152] on div "B) Laid-back and relaxed with plenty of personal touches" at bounding box center [490, 147] width 137 height 36
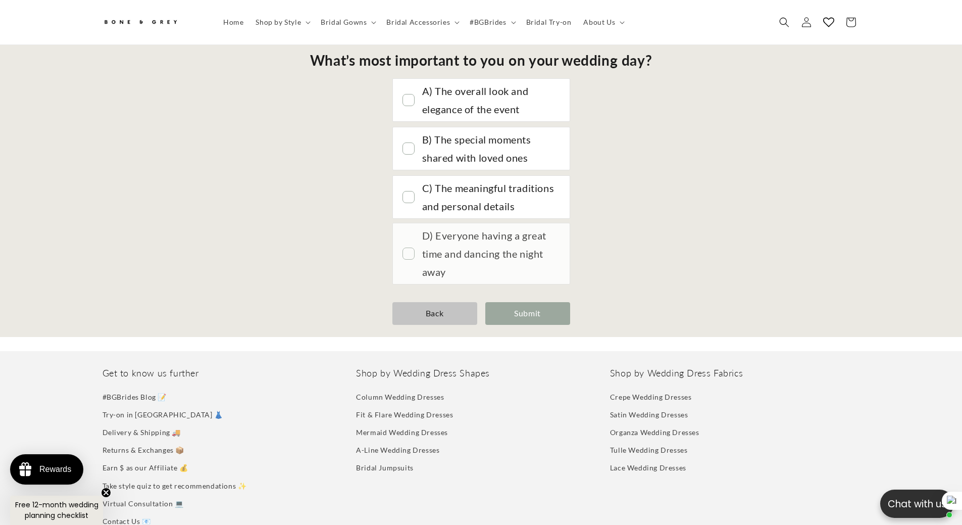
click at [492, 236] on div "D) Everyone having a great time and dancing the night away" at bounding box center [490, 253] width 137 height 55
drag, startPoint x: 534, startPoint y: 305, endPoint x: 496, endPoint y: 294, distance: 40.0
click at [533, 305] on div "Submit" at bounding box center [527, 313] width 85 height 23
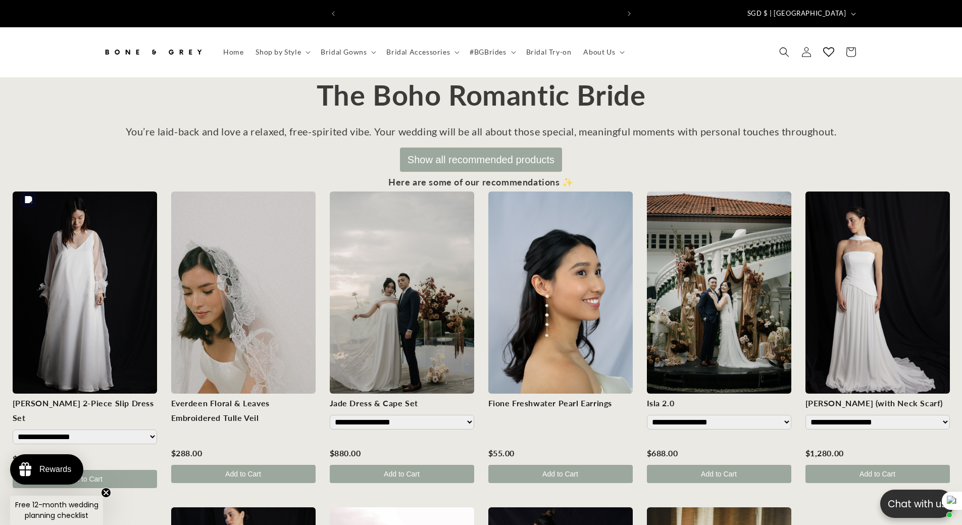
scroll to position [0, 0]
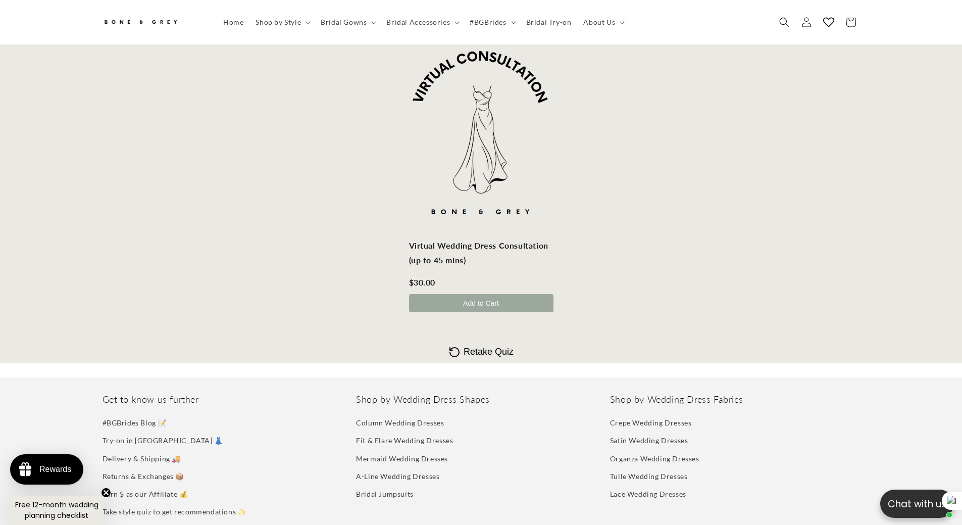
click at [486, 347] on span "Retake Quiz" at bounding box center [489, 352] width 50 height 11
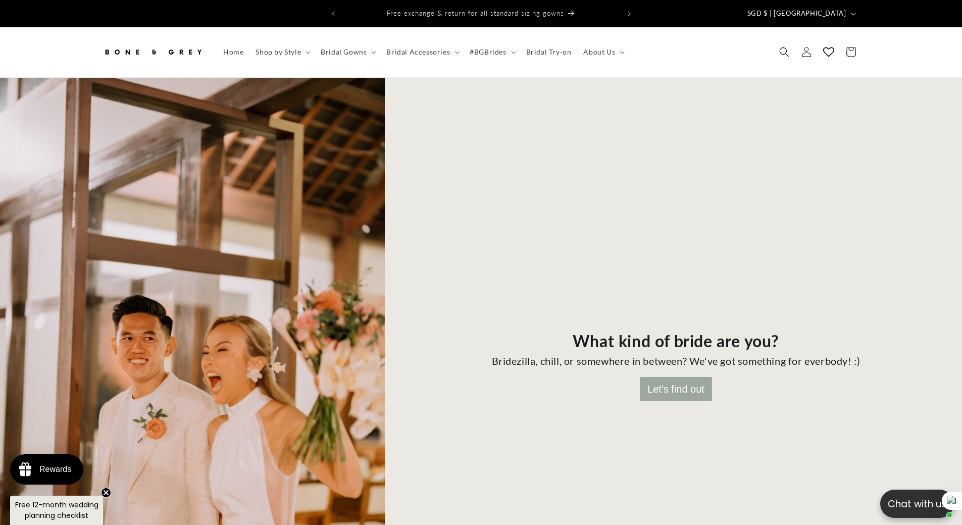
click at [688, 377] on button "Let's find out" at bounding box center [676, 389] width 72 height 24
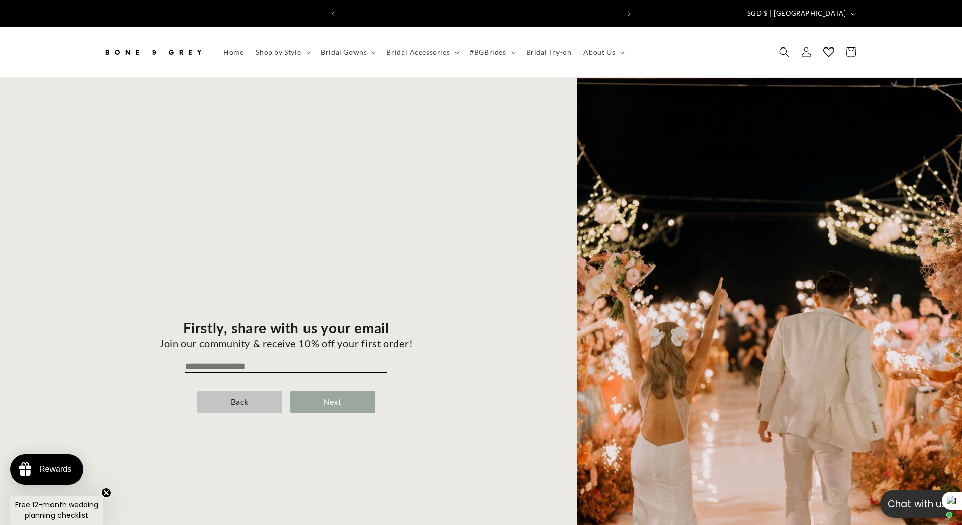
click at [286, 361] on input "email" at bounding box center [286, 367] width 202 height 12
type input "**********"
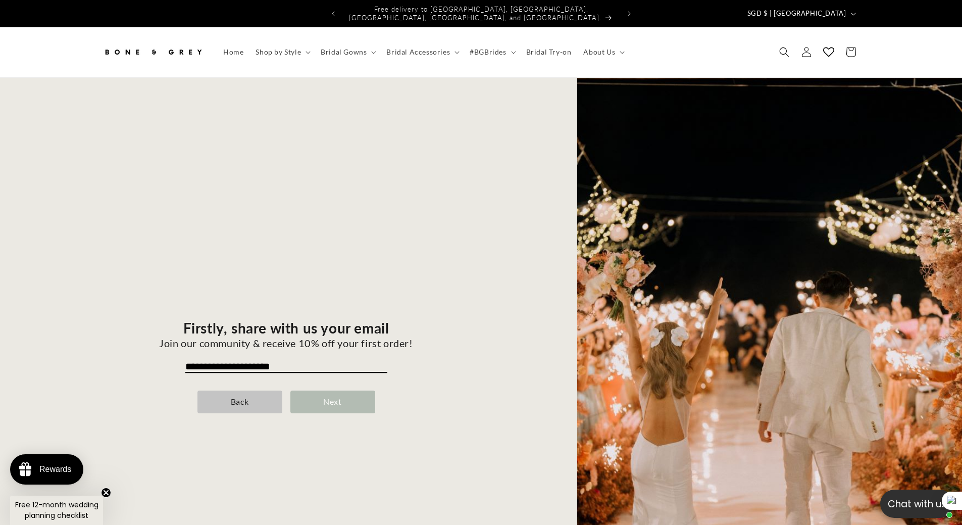
click at [337, 400] on div "Next" at bounding box center [332, 402] width 85 height 23
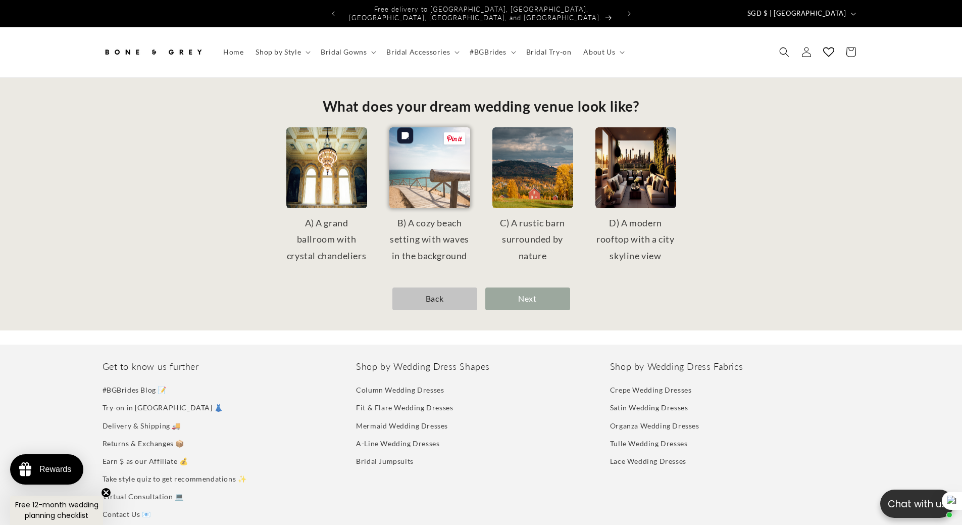
click at [450, 170] on img at bounding box center [429, 167] width 81 height 81
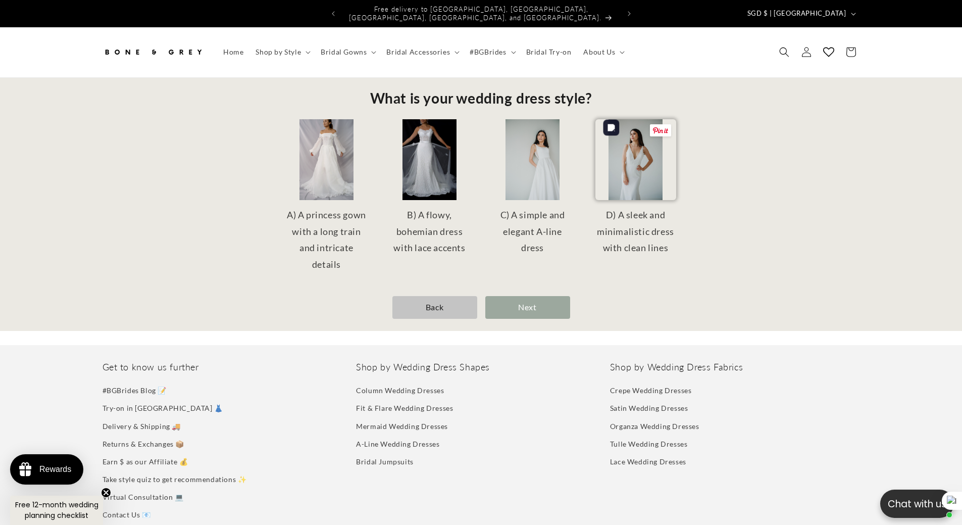
click at [649, 168] on img at bounding box center [636, 159] width 81 height 81
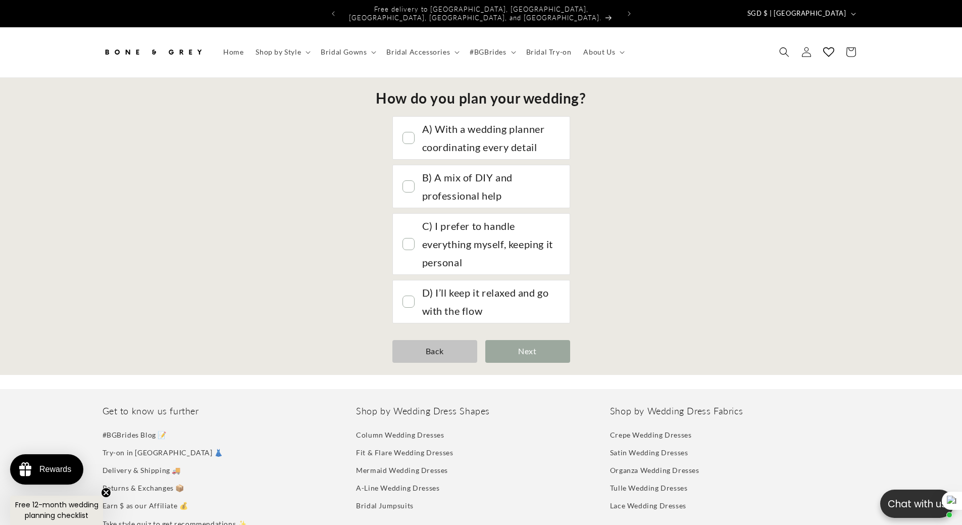
click at [333, 148] on div "A) With a wedding planner coordinating every detail B) A mix of DIY and profess…" at bounding box center [482, 220] width 570 height 206
click at [440, 134] on div "A) With a wedding planner coordinating every detail" at bounding box center [490, 137] width 137 height 36
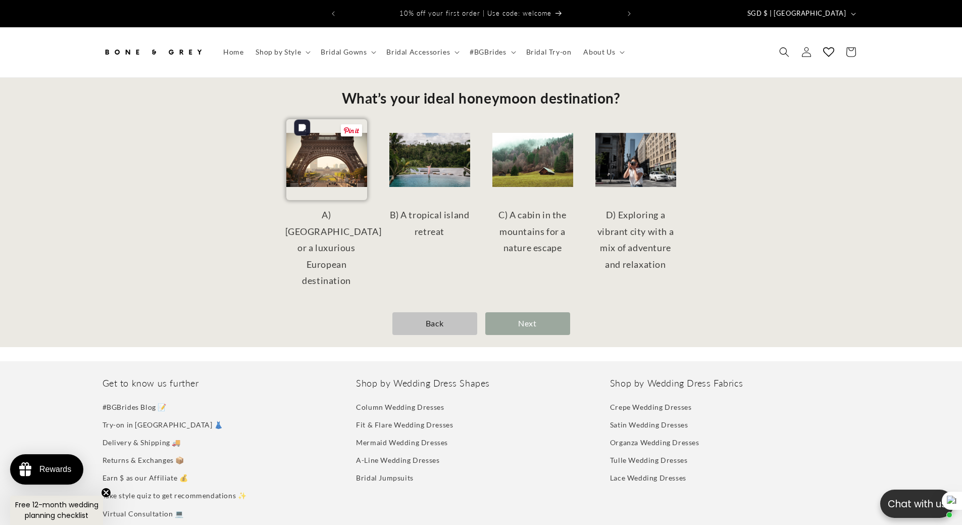
click at [337, 149] on img at bounding box center [326, 159] width 81 height 81
click at [444, 179] on img at bounding box center [429, 159] width 81 height 81
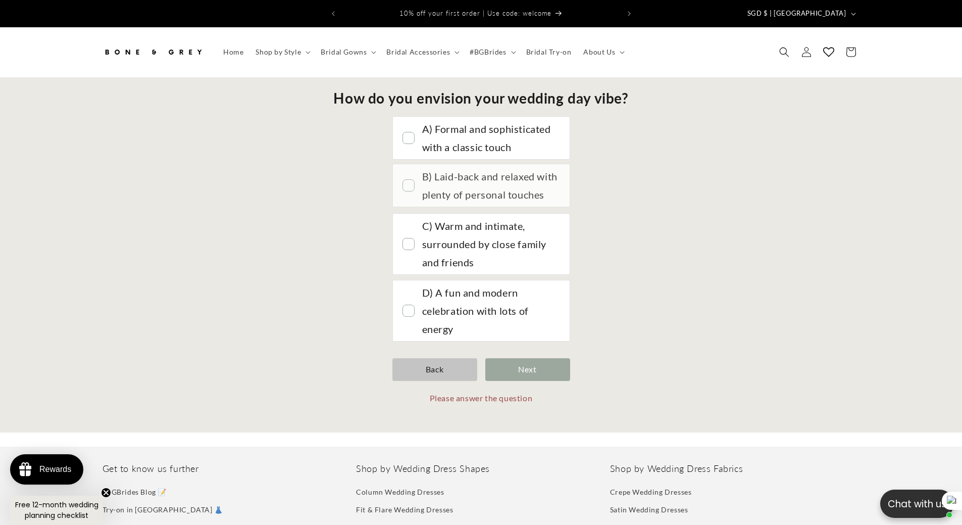
click at [446, 179] on div "B) Laid-back and relaxed with plenty of personal touches" at bounding box center [490, 185] width 137 height 36
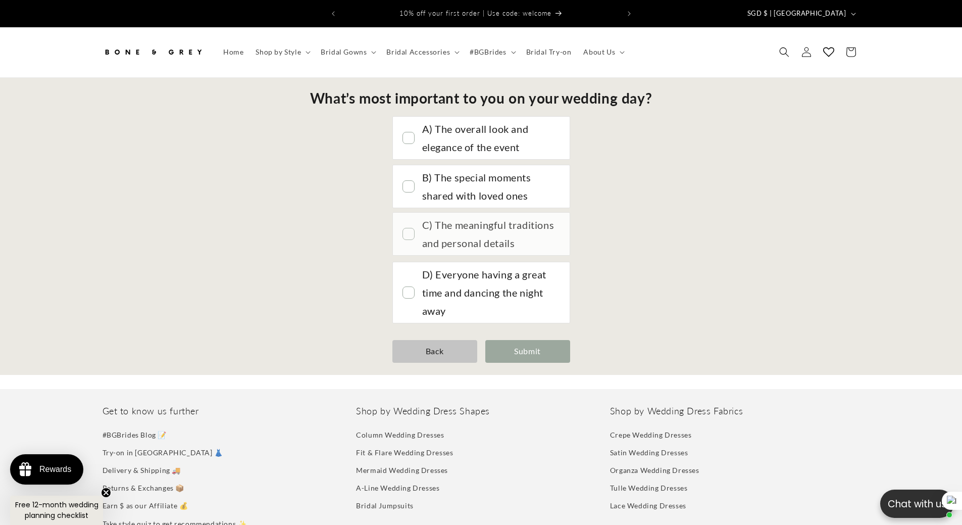
click at [467, 213] on div "C) The meaningful traditions and personal details" at bounding box center [481, 234] width 177 height 42
click at [550, 340] on div "Submit" at bounding box center [527, 351] width 85 height 23
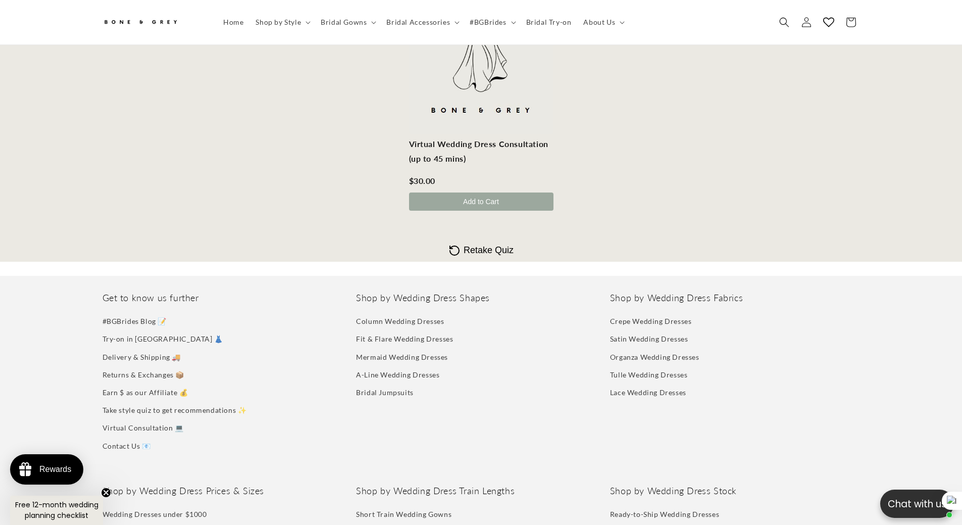
click at [467, 245] on span "Retake Quiz" at bounding box center [489, 250] width 50 height 11
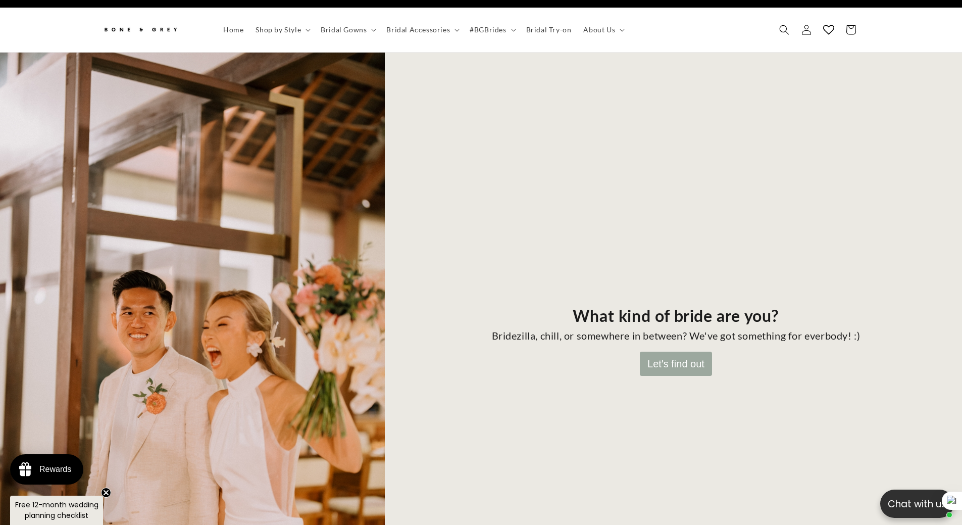
click at [673, 362] on button "Let's find out" at bounding box center [676, 364] width 72 height 24
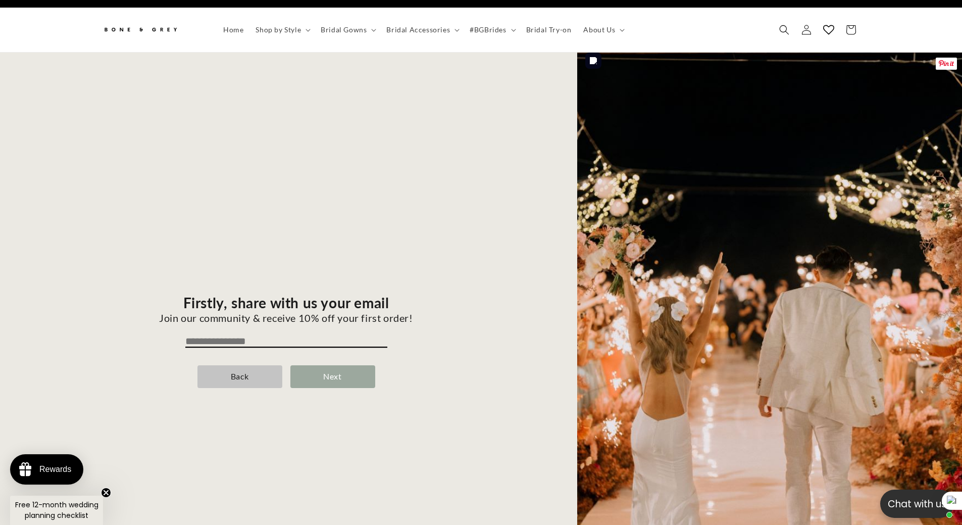
scroll to position [0, 556]
click at [264, 335] on input "email" at bounding box center [286, 341] width 202 height 12
type input "**********"
click at [331, 366] on div "Next" at bounding box center [332, 376] width 85 height 23
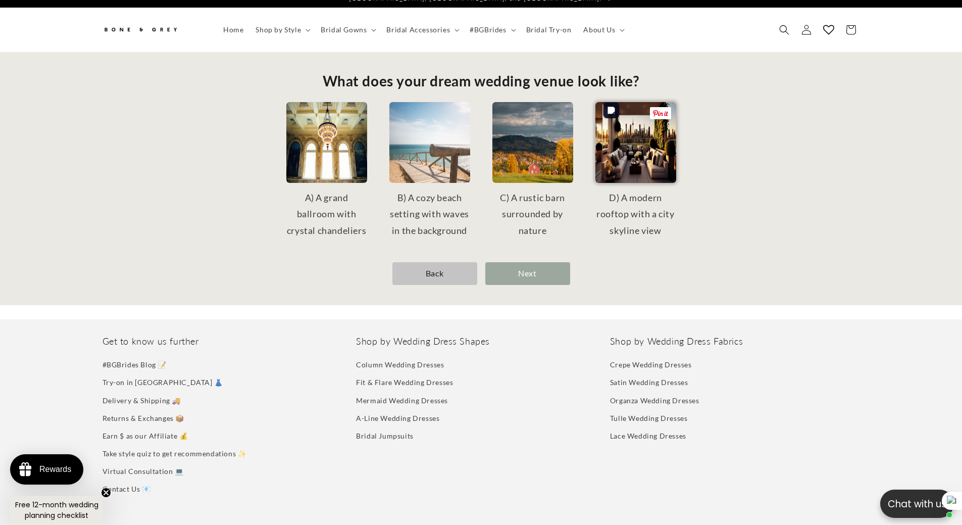
click at [632, 148] on img at bounding box center [636, 142] width 81 height 81
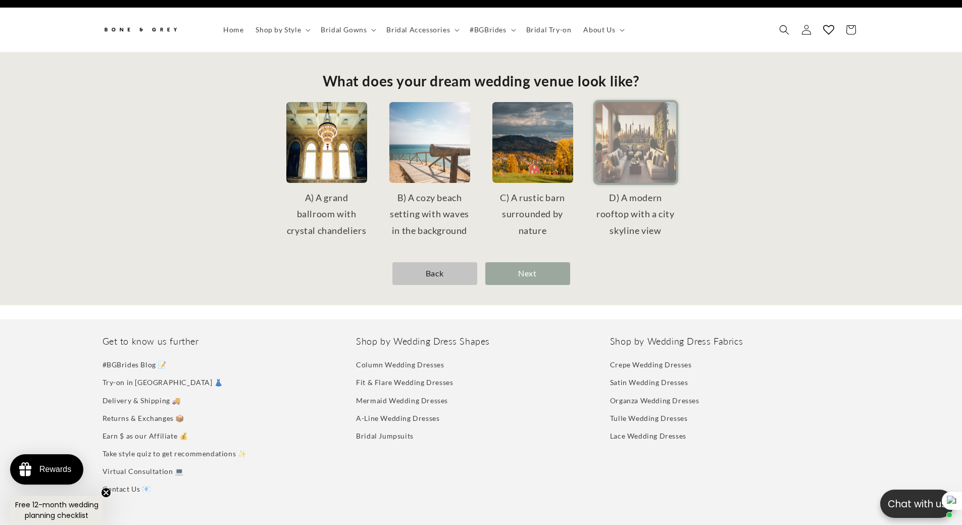
scroll to position [0, 0]
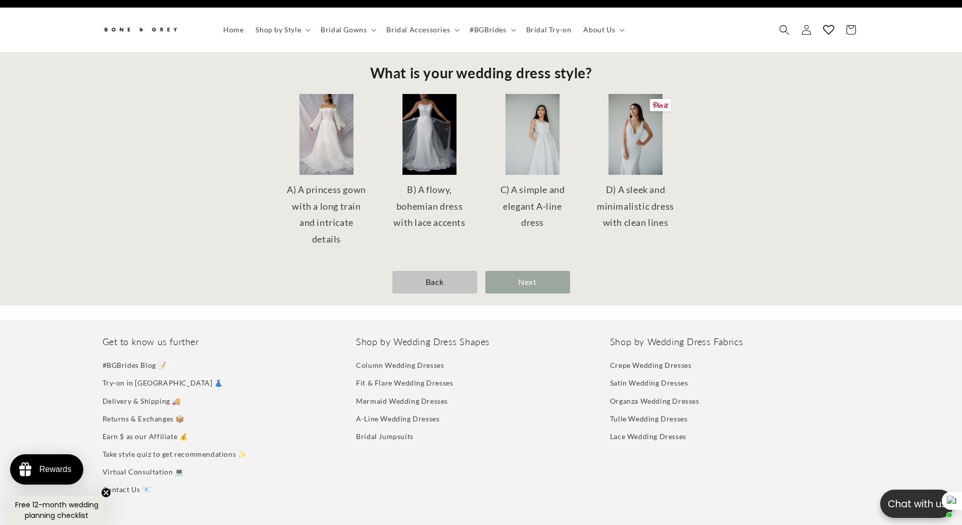
click at [632, 148] on img at bounding box center [636, 134] width 81 height 81
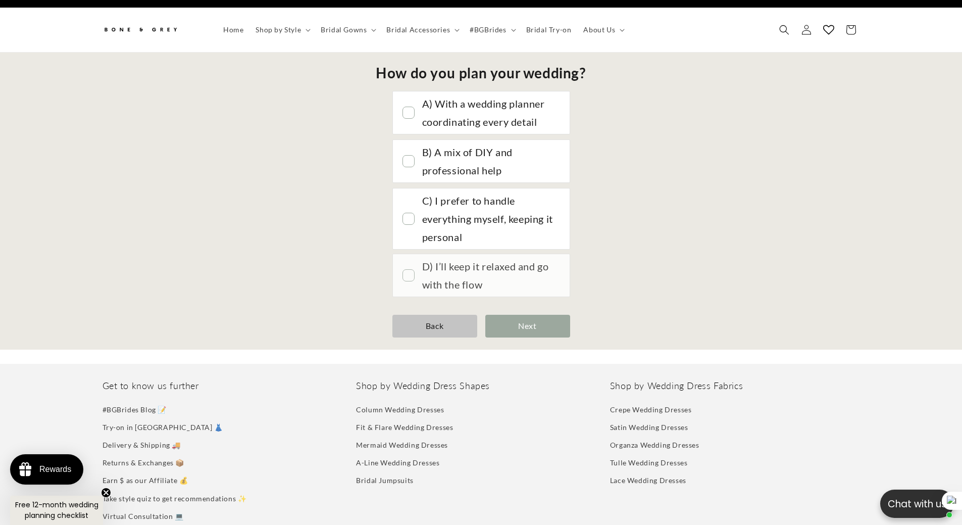
click at [528, 264] on div "D) I’ll keep it relaxed and go with the flow" at bounding box center [490, 275] width 137 height 36
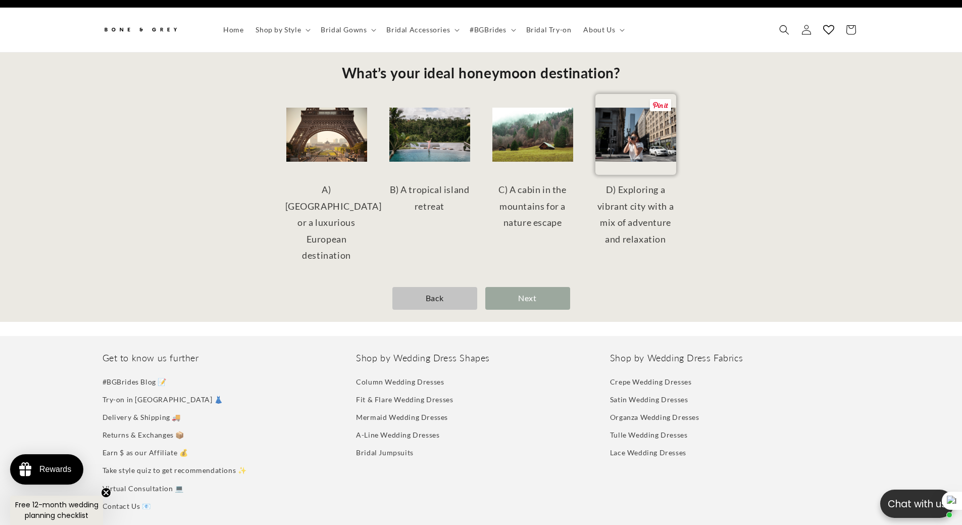
click at [652, 131] on img at bounding box center [636, 134] width 81 height 81
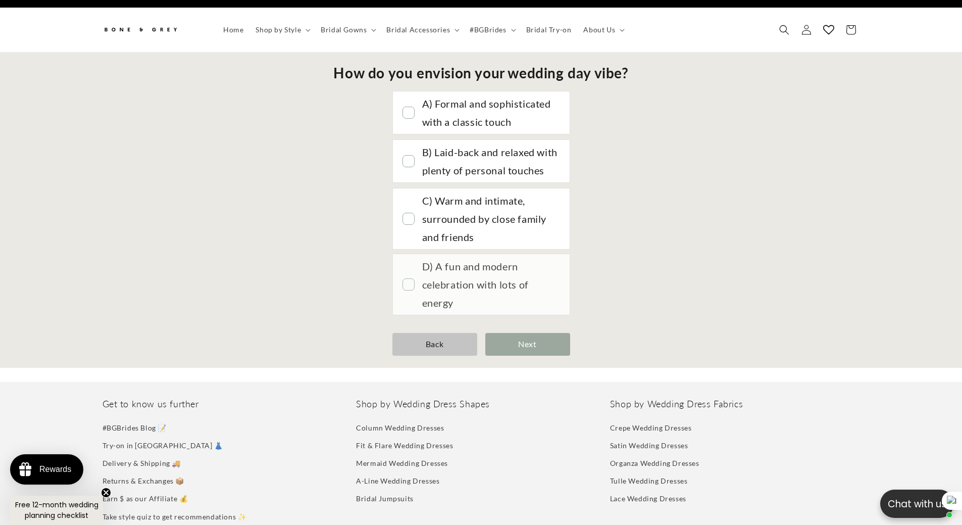
click at [529, 281] on div "D) A fun and modern celebration with lots of energy" at bounding box center [490, 284] width 137 height 55
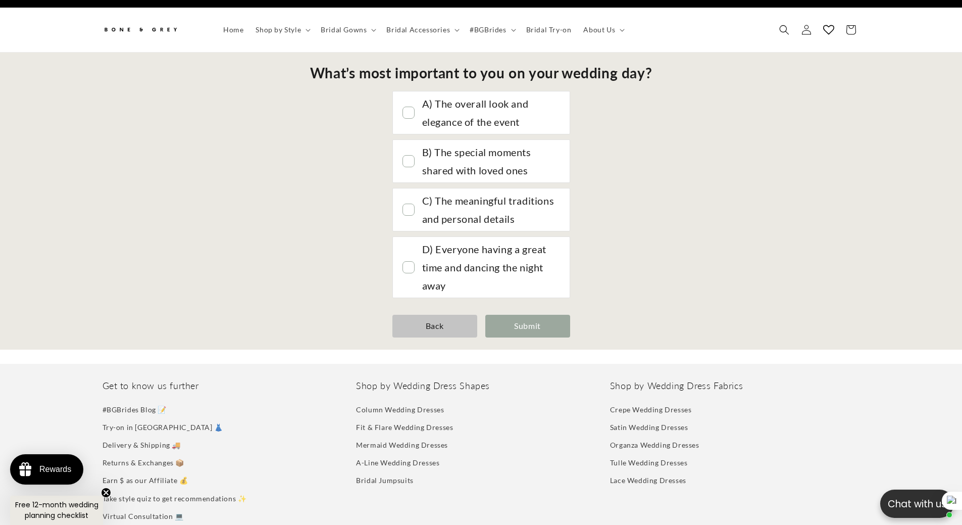
scroll to position [0, 278]
click at [521, 271] on div "D) Everyone having a great time and dancing the night away" at bounding box center [490, 266] width 137 height 55
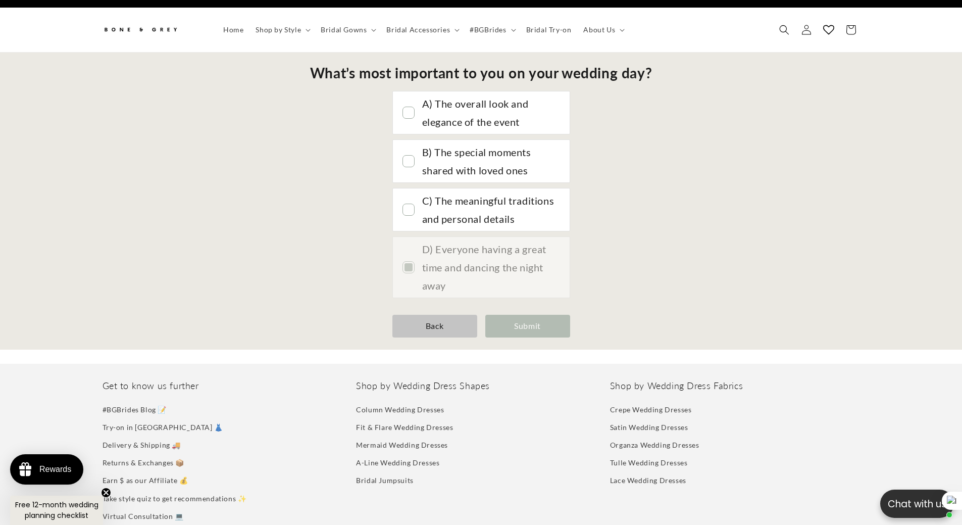
click at [528, 319] on div "Submit" at bounding box center [527, 326] width 85 height 23
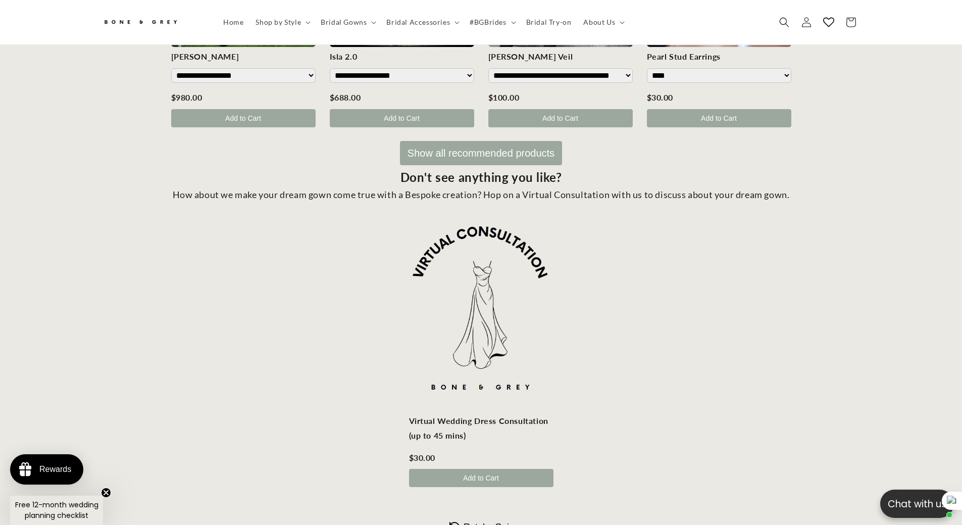
scroll to position [600, 0]
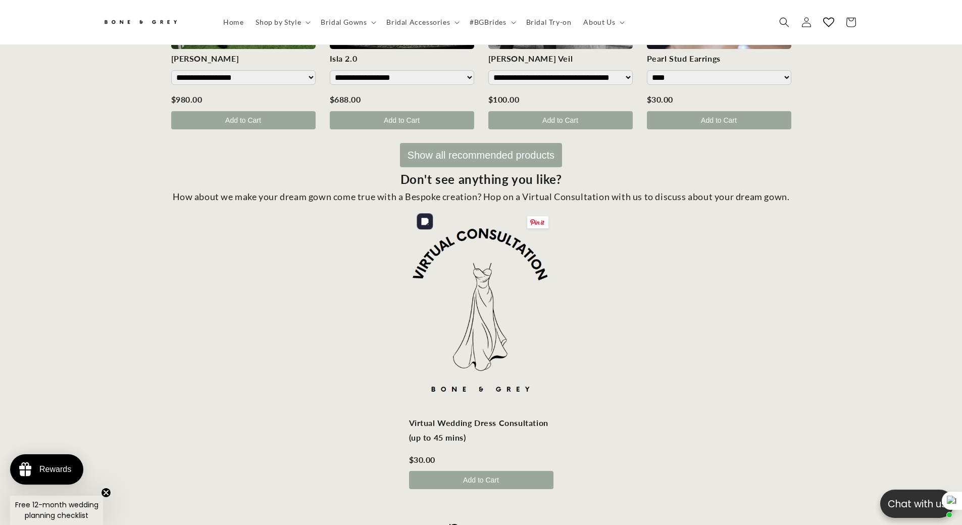
click at [495, 307] on img at bounding box center [481, 312] width 144 height 202
